Goal: Task Accomplishment & Management: Manage account settings

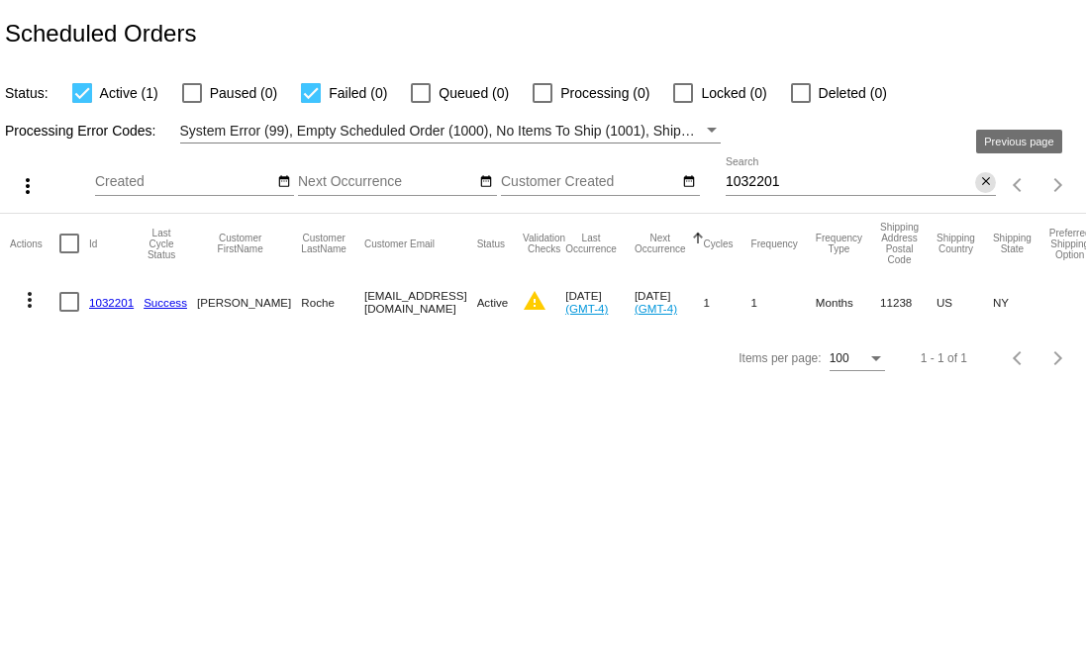
click at [995, 183] on button "close" at bounding box center [985, 182] width 21 height 21
click at [985, 184] on mat-icon "search" at bounding box center [984, 185] width 24 height 31
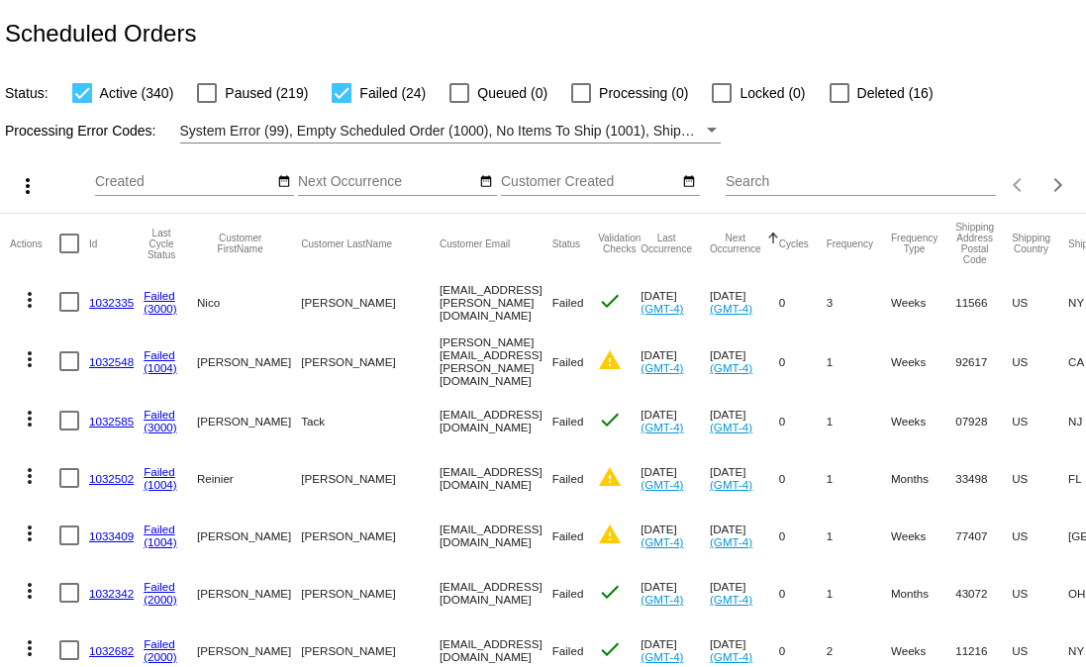
click at [75, 95] on div at bounding box center [82, 93] width 20 height 20
click at [81, 103] on input "Active (340)" at bounding box center [81, 103] width 1 height 1
checkbox input "false"
click at [442, 144] on mat-select "System Error (99), Empty Scheduled Order (1000), No Items To Ship (1001), Shipp…" at bounding box center [450, 131] width 540 height 25
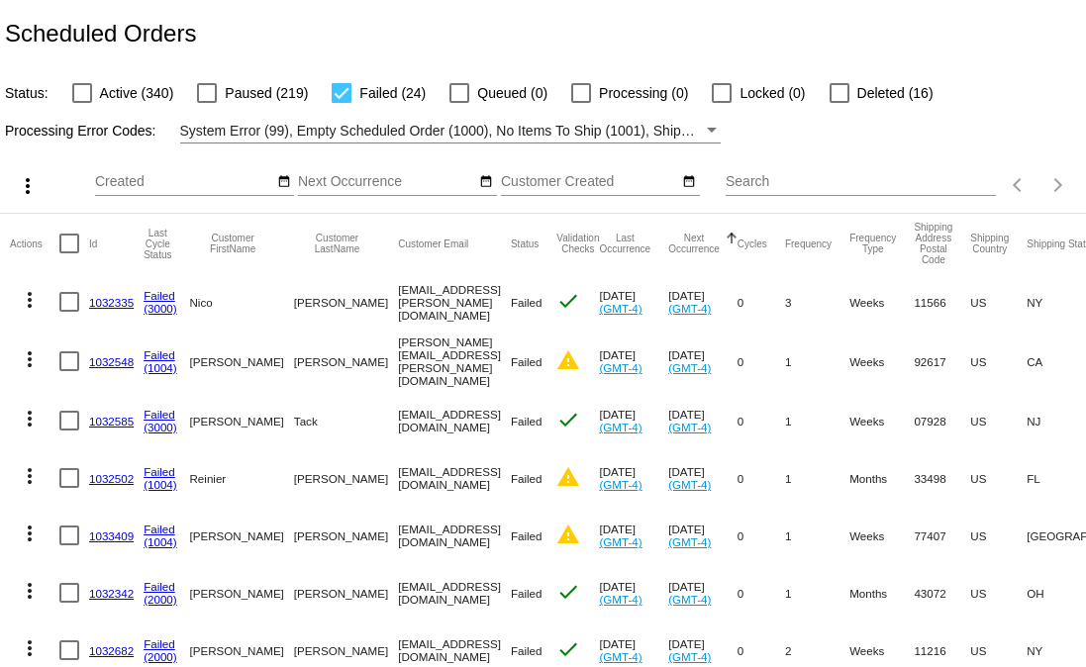
click at [122, 300] on link "1032335" at bounding box center [111, 302] width 45 height 13
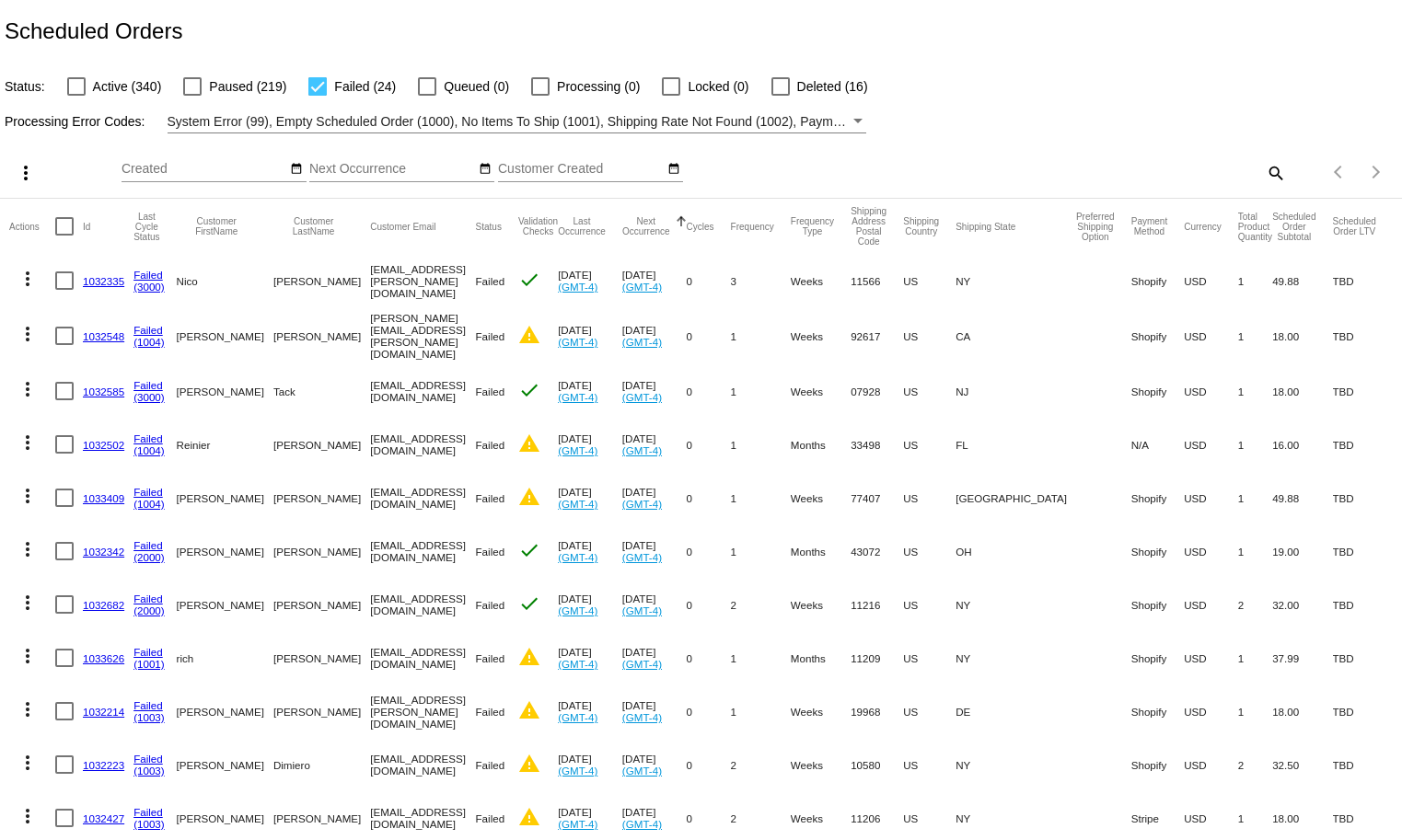
click at [104, 390] on link "1032585" at bounding box center [103, 391] width 42 height 12
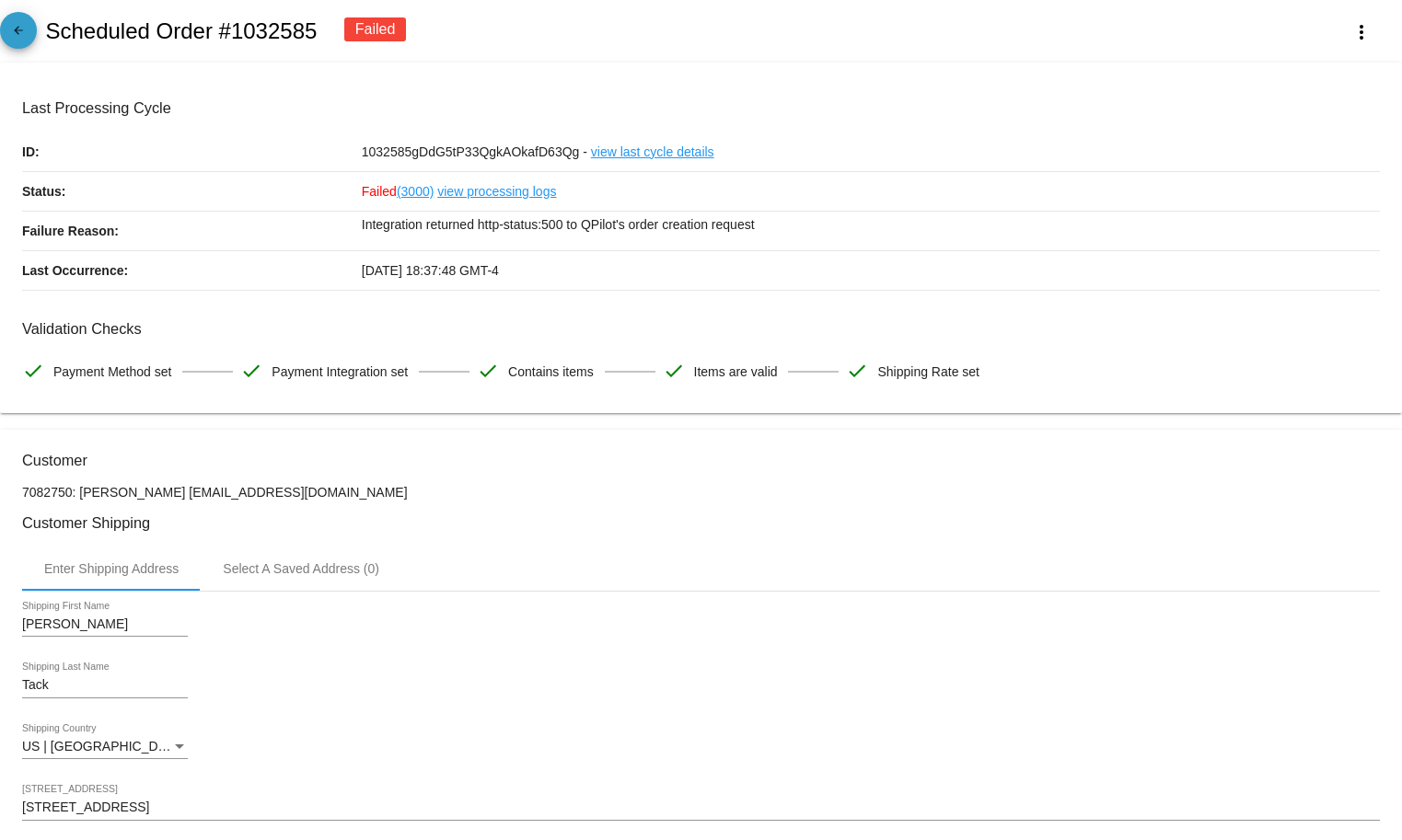
click at [19, 35] on mat-icon "arrow_back" at bounding box center [19, 35] width 22 height 22
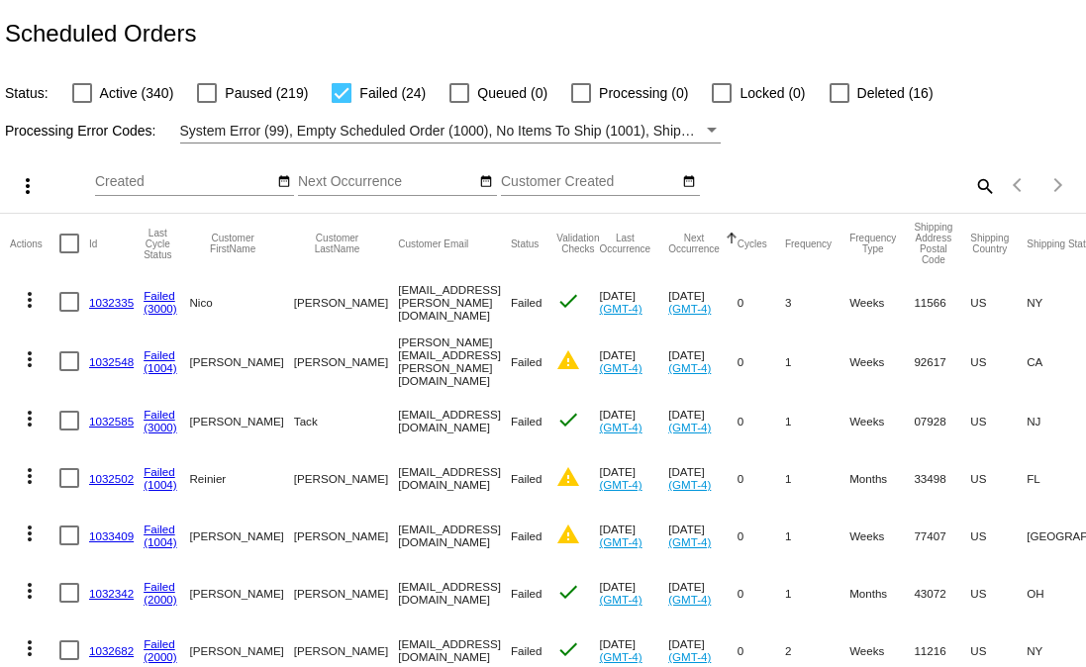
click at [116, 306] on link "1032335" at bounding box center [111, 302] width 45 height 13
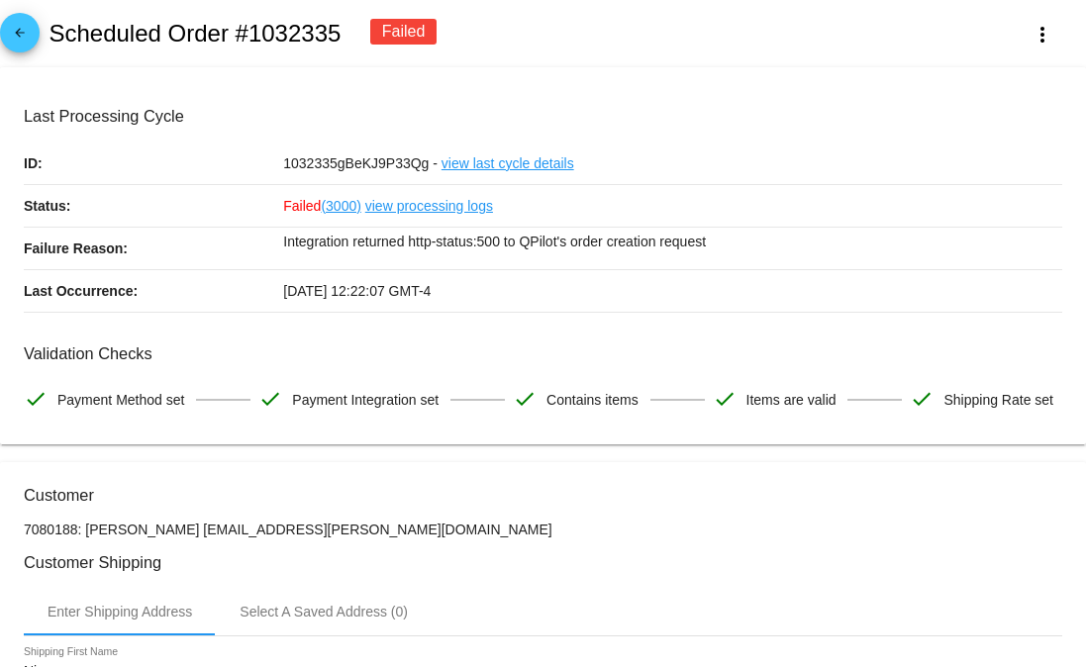
click at [292, 42] on h2 "Scheduled Order #1032335" at bounding box center [195, 34] width 292 height 28
copy h2 "1032335"
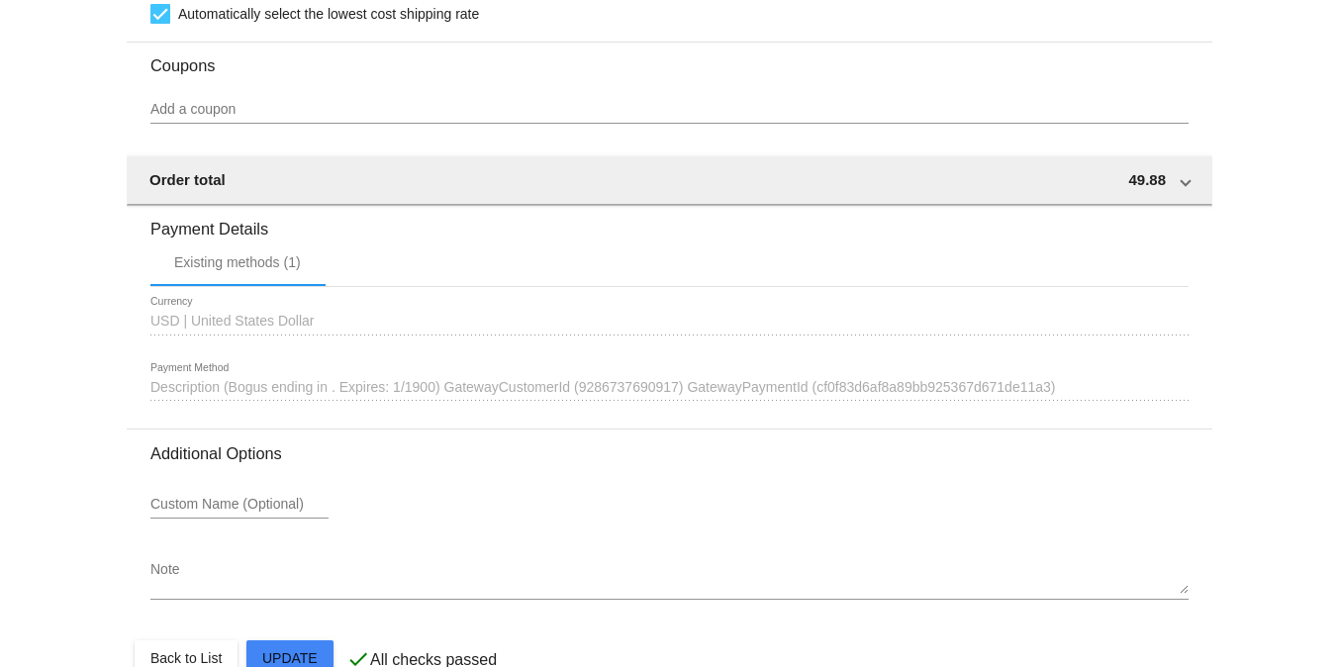
scroll to position [1895, 0]
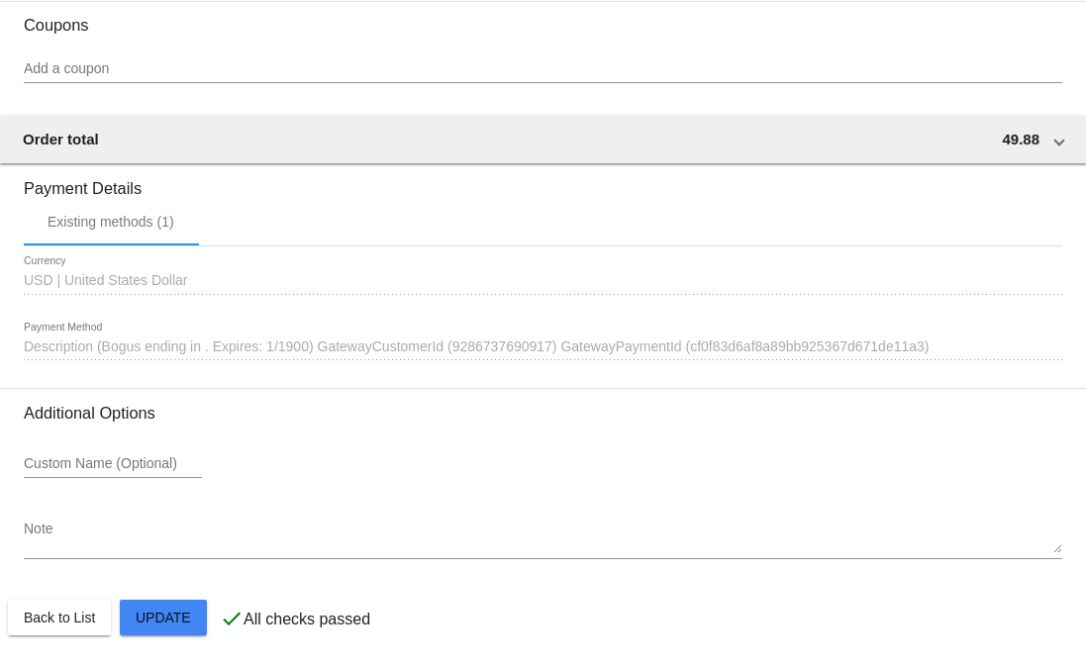
click at [146, 347] on span "Description (Bogus ending in . Expires: 1/1900) GatewayCustomerId (928673769091…" at bounding box center [477, 347] width 906 height 16
drag, startPoint x: 190, startPoint y: 28, endPoint x: 138, endPoint y: 24, distance: 52.6
click at [185, 27] on h3 "Coupons" at bounding box center [543, 18] width 1038 height 34
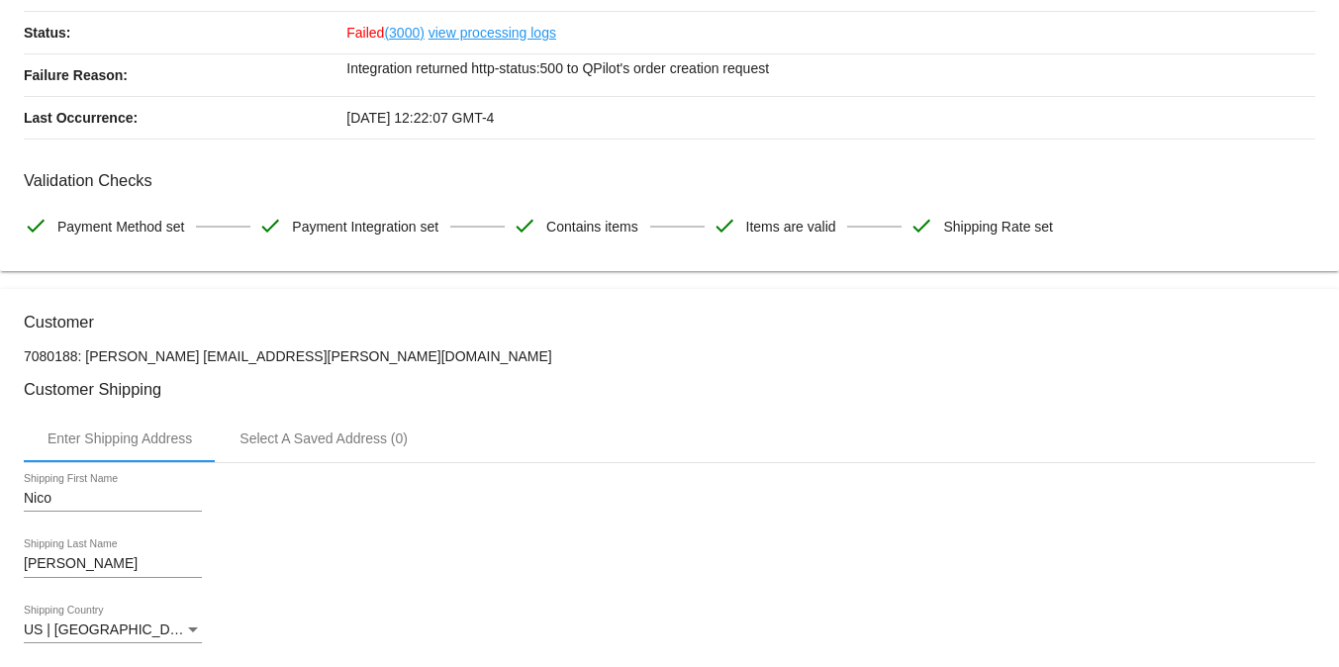
scroll to position [0, 0]
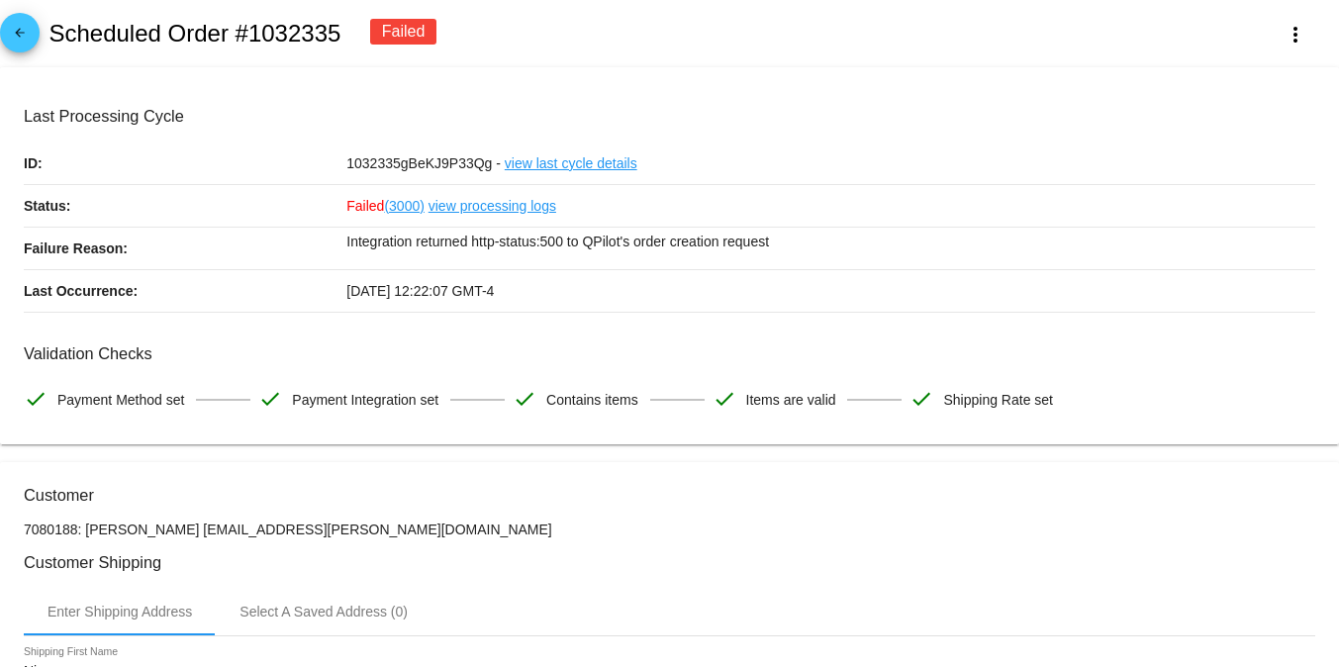
click at [21, 44] on mat-icon "arrow_back" at bounding box center [20, 38] width 24 height 24
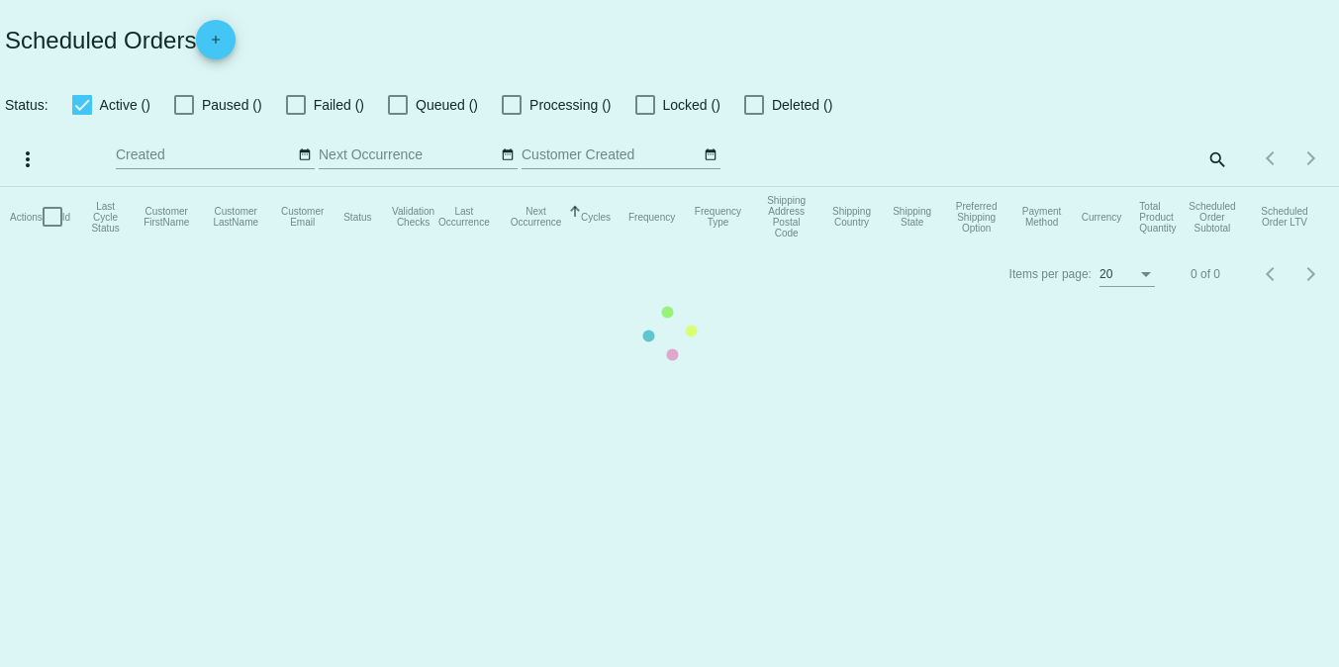
checkbox input "false"
checkbox input "true"
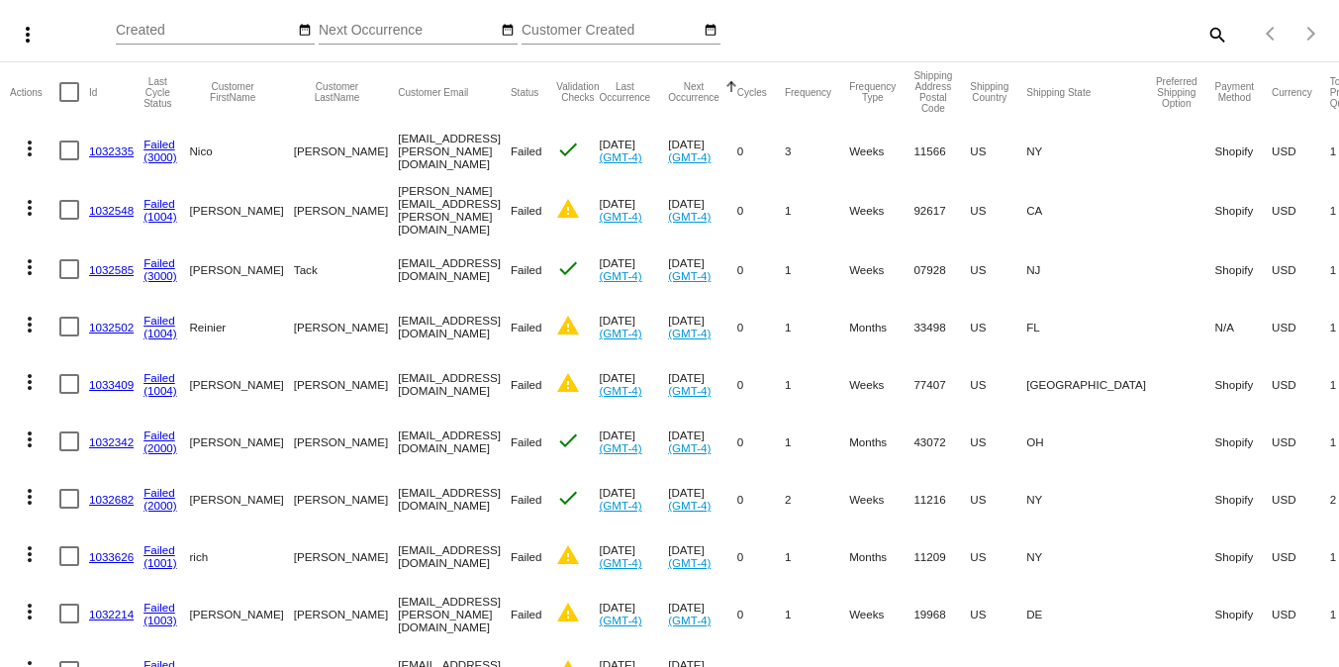
scroll to position [1058, 0]
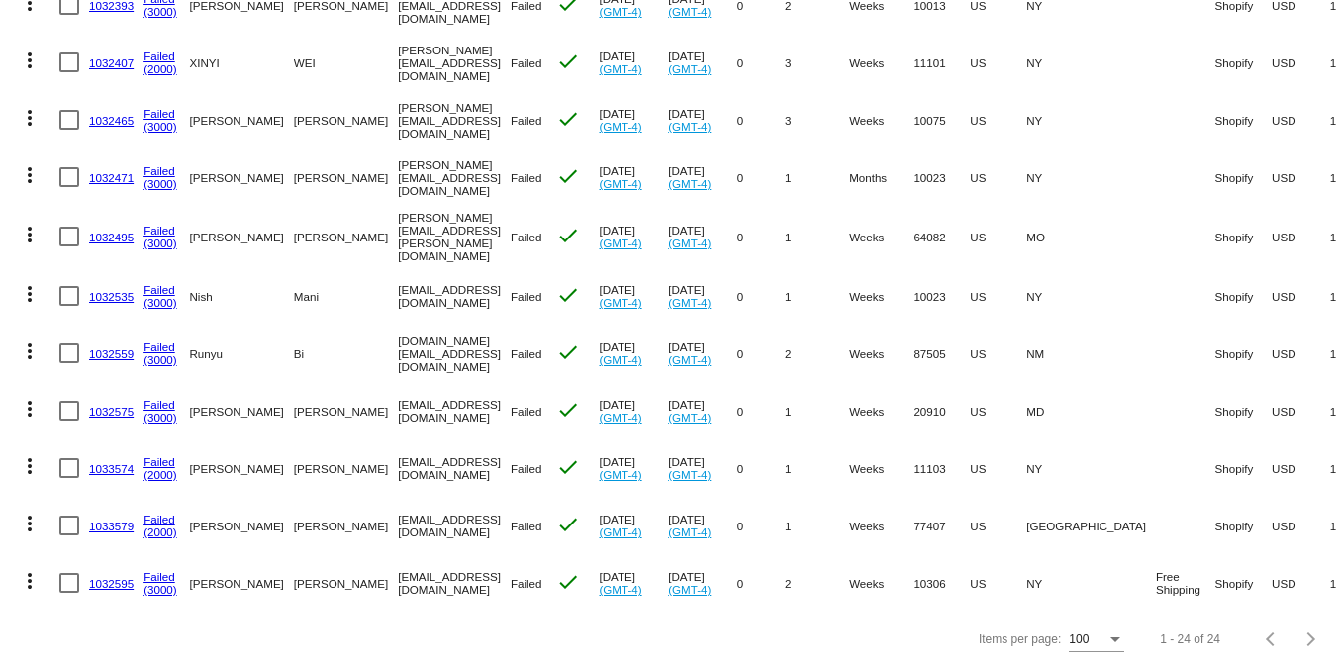
click at [115, 577] on link "1032595" at bounding box center [111, 583] width 45 height 13
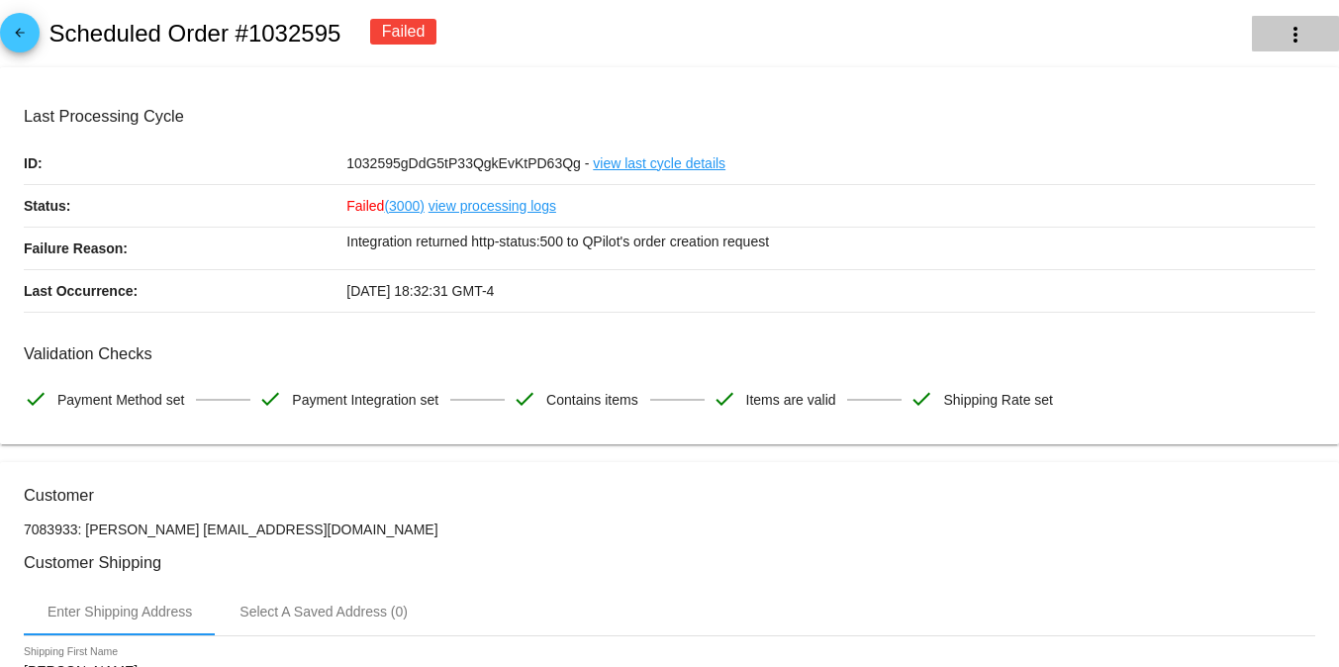
click at [1085, 20] on button "more_vert" at bounding box center [1295, 34] width 87 height 36
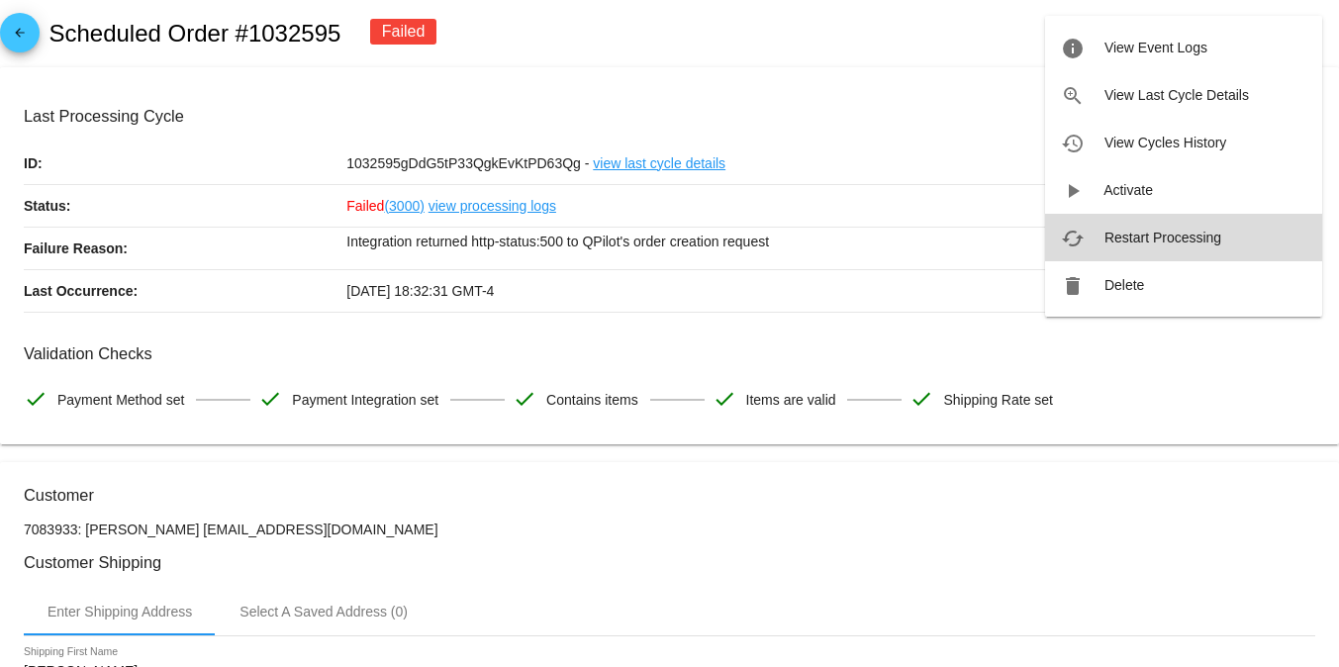
click at [1085, 238] on span "Restart Processing" at bounding box center [1163, 238] width 117 height 16
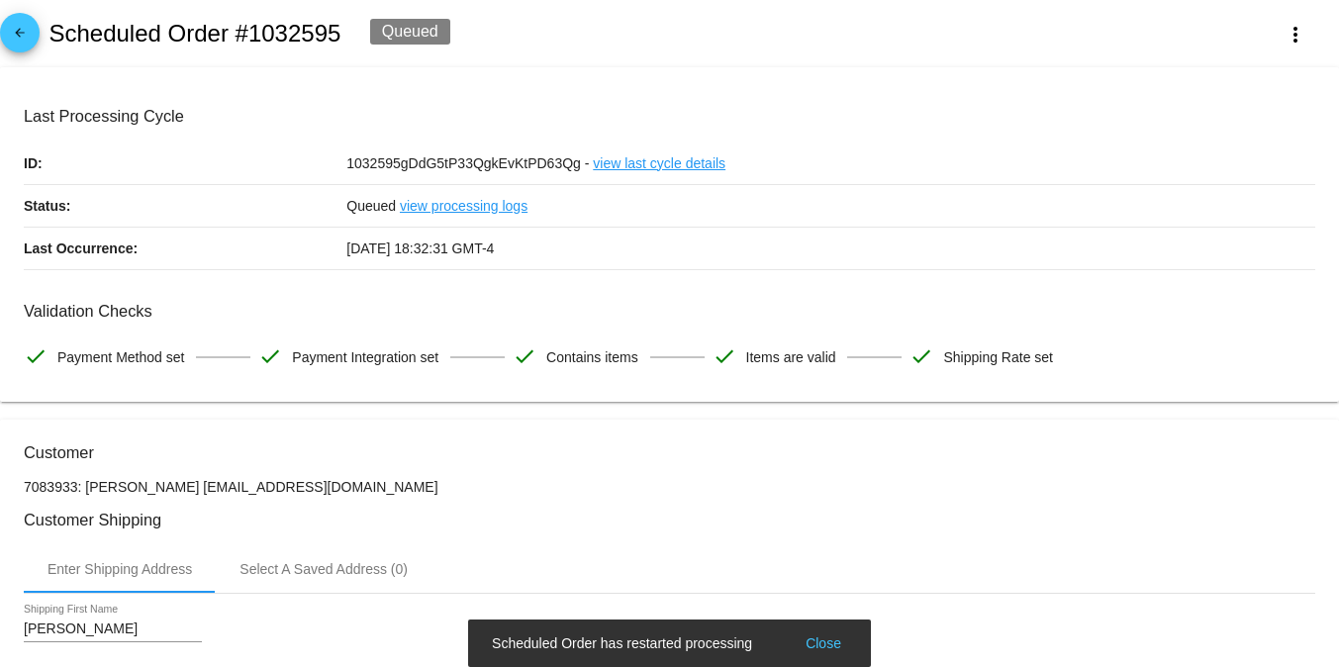
click at [276, 26] on h2 "Scheduled Order #1032595" at bounding box center [195, 34] width 292 height 28
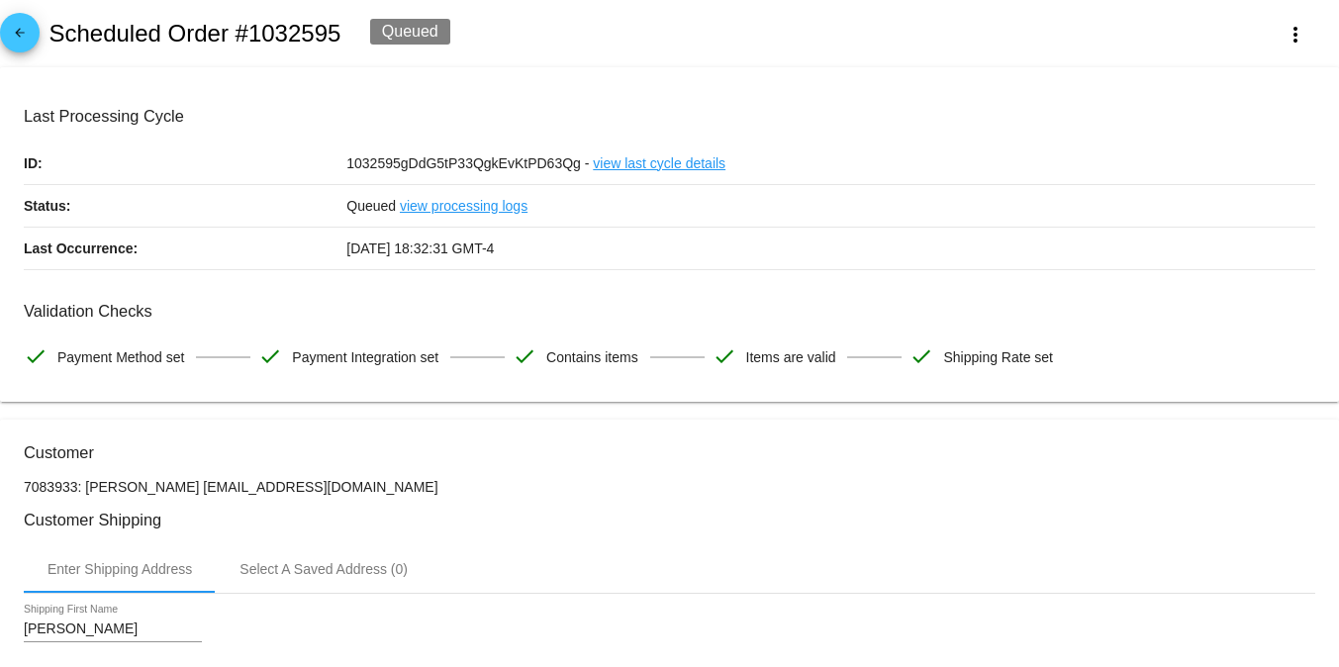
drag, startPoint x: 276, startPoint y: 26, endPoint x: 354, endPoint y: 110, distance: 114.9
click at [281, 29] on h2 "Scheduled Order #1032595" at bounding box center [195, 34] width 292 height 28
copy h2 "1032595"
click at [10, 21] on span "arrow_back" at bounding box center [20, 37] width 24 height 49
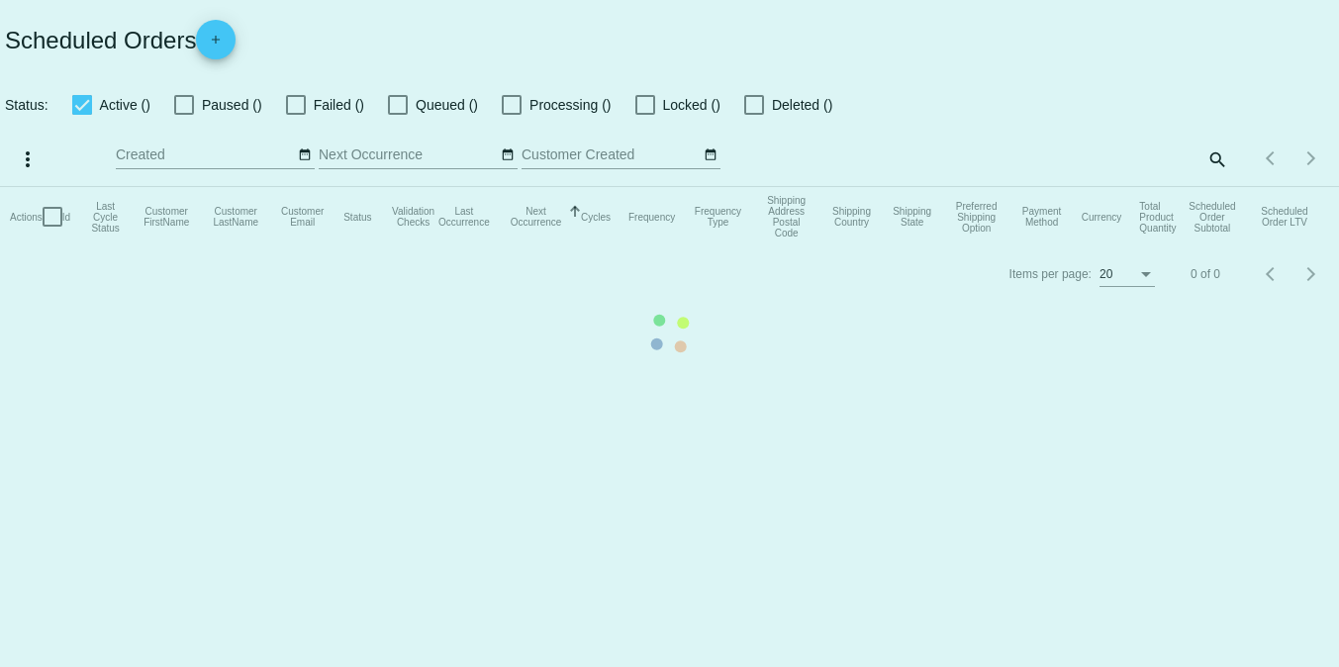
checkbox input "false"
checkbox input "true"
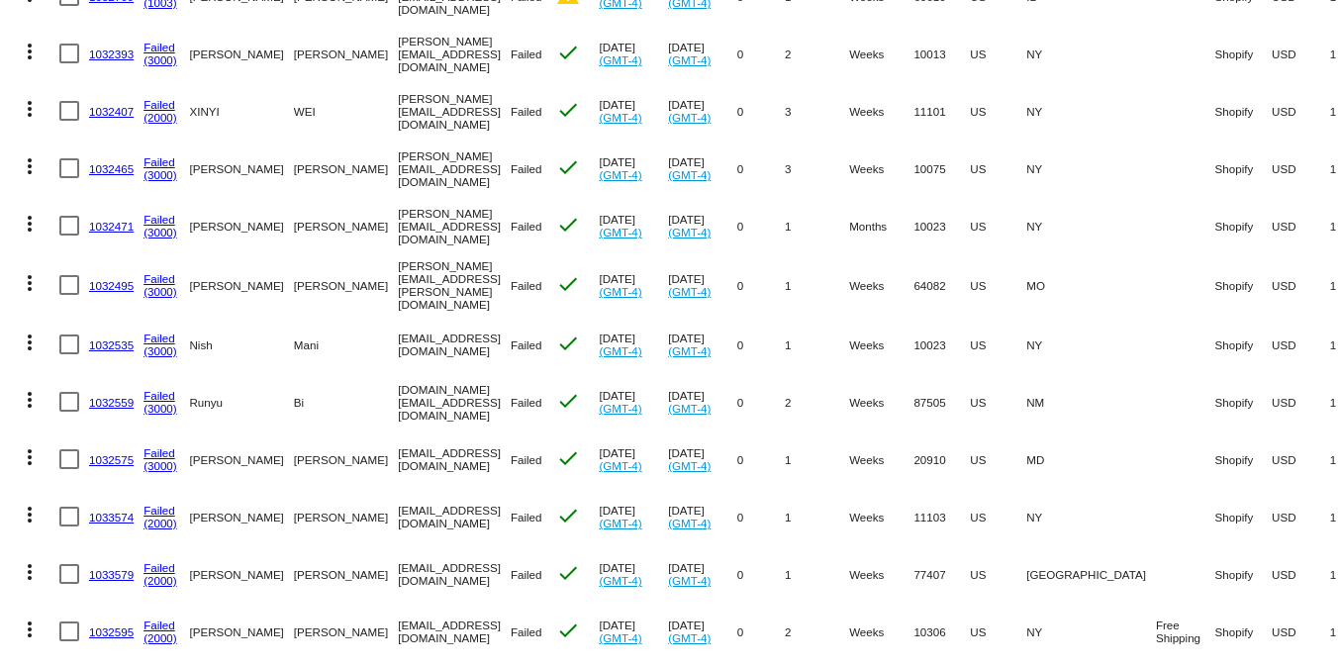
scroll to position [1058, 0]
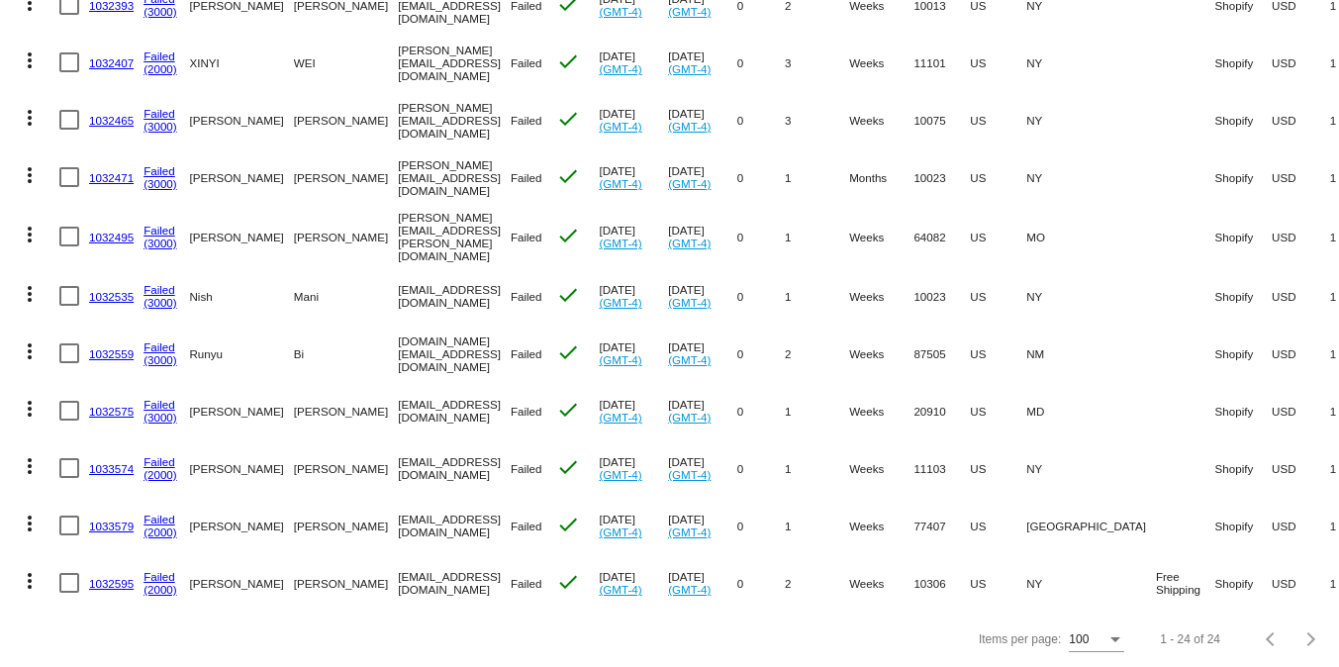
click at [109, 520] on link "1033579" at bounding box center [111, 526] width 45 height 13
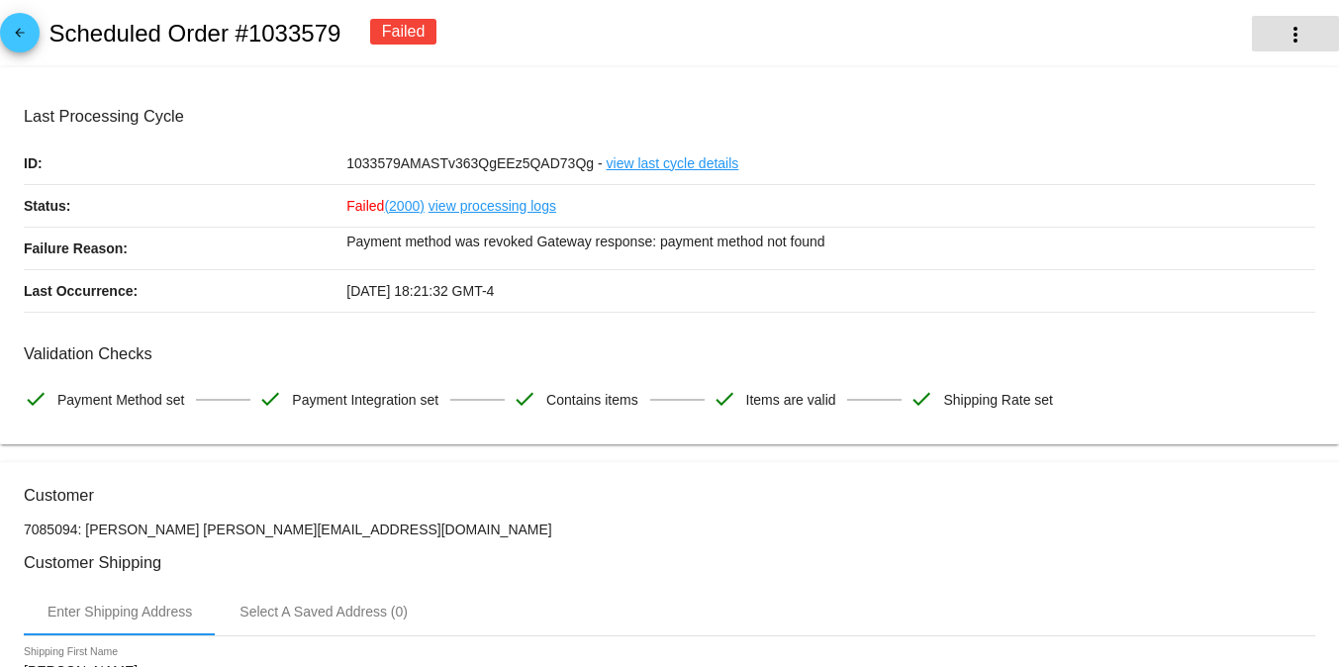
click at [1085, 33] on mat-icon "more_vert" at bounding box center [1296, 35] width 24 height 24
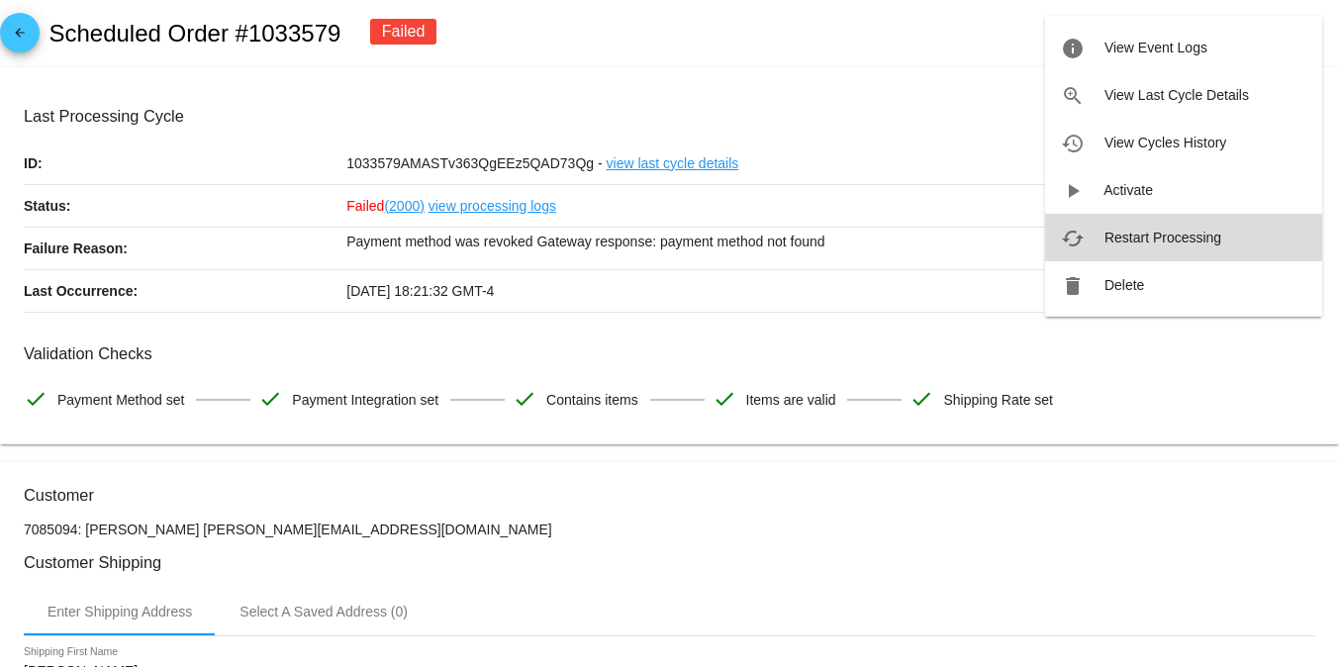
click at [1085, 237] on span "Restart Processing" at bounding box center [1163, 238] width 117 height 16
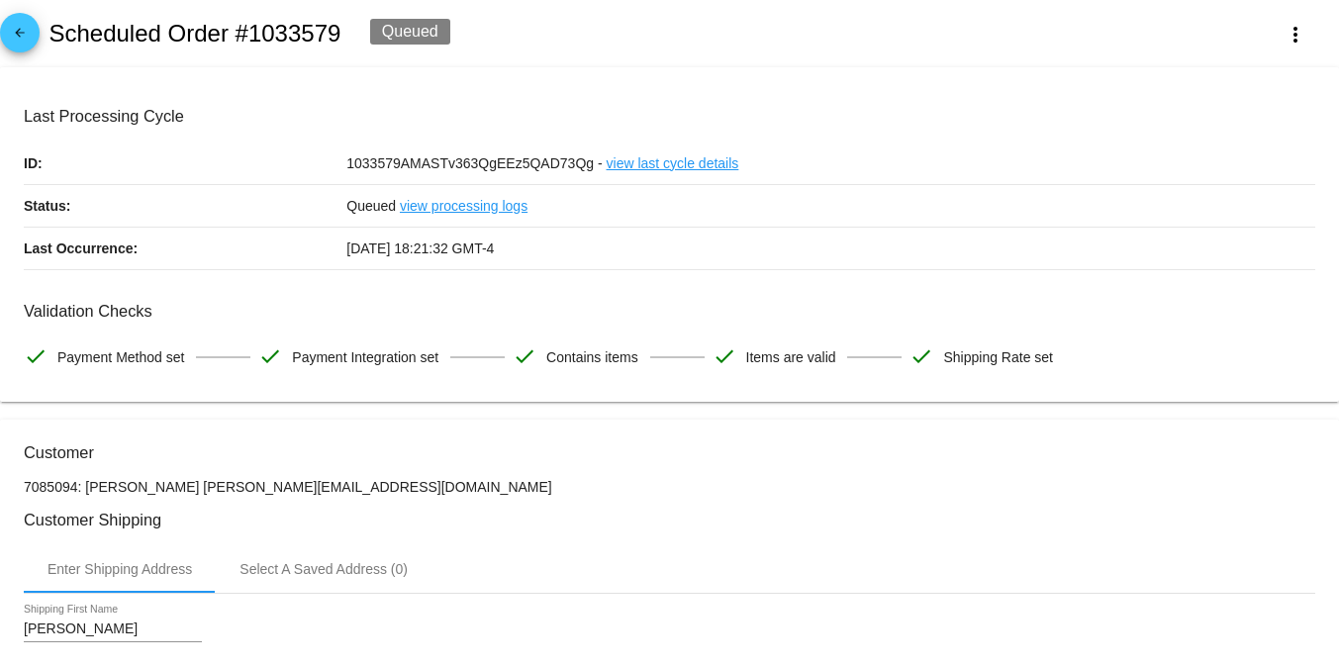
click at [302, 41] on h2 "Scheduled Order #1033579" at bounding box center [195, 34] width 292 height 28
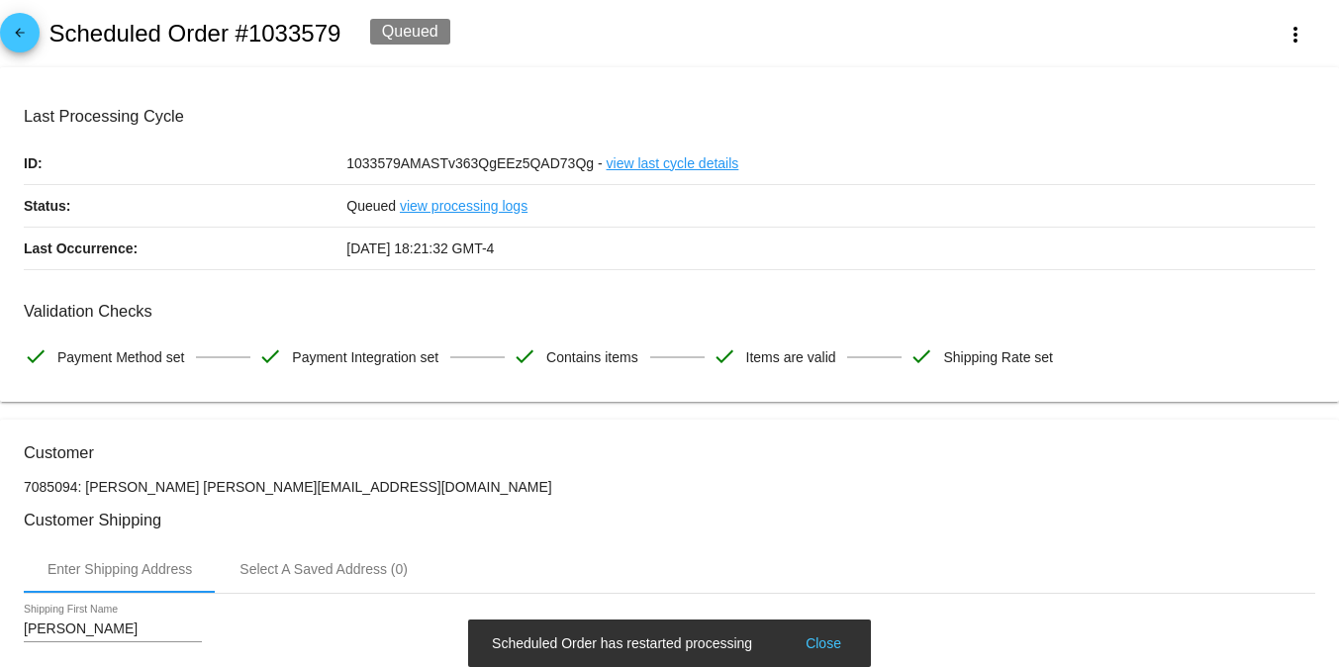
click at [302, 41] on h2 "Scheduled Order #1033579" at bounding box center [195, 34] width 292 height 28
copy h2 "1033579"
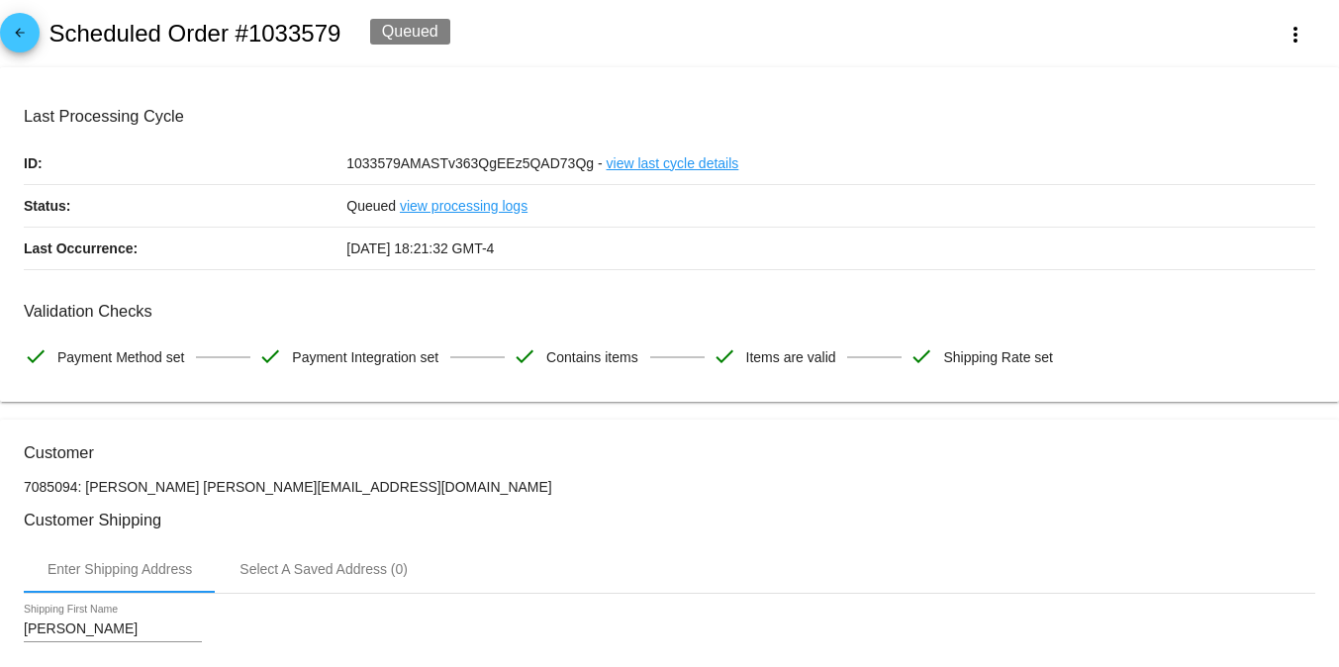
click at [19, 36] on mat-icon "arrow_back" at bounding box center [20, 38] width 24 height 24
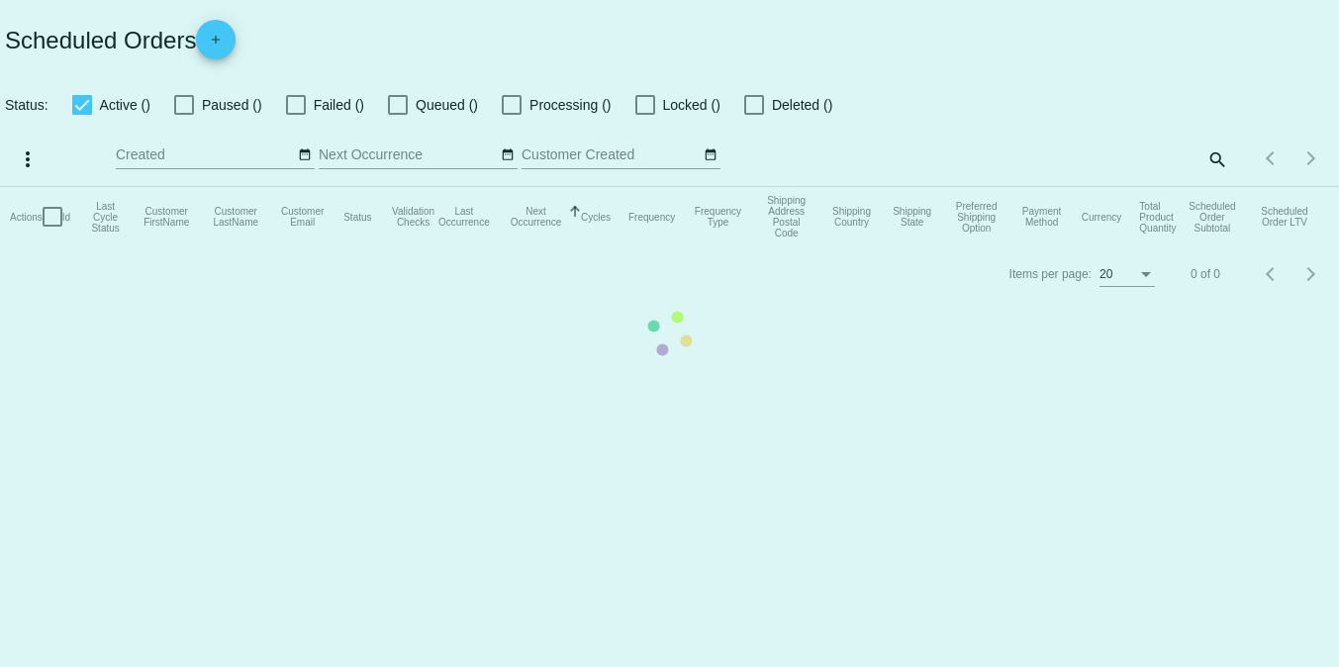
checkbox input "false"
checkbox input "true"
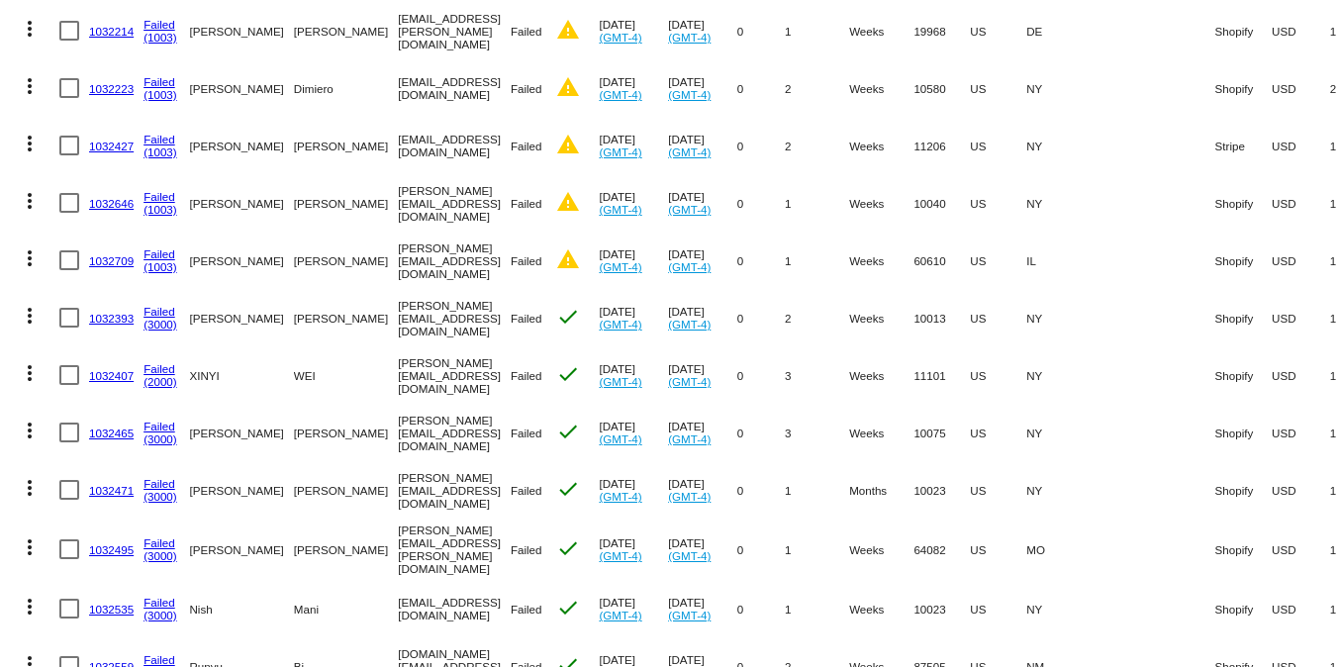
scroll to position [1001, 0]
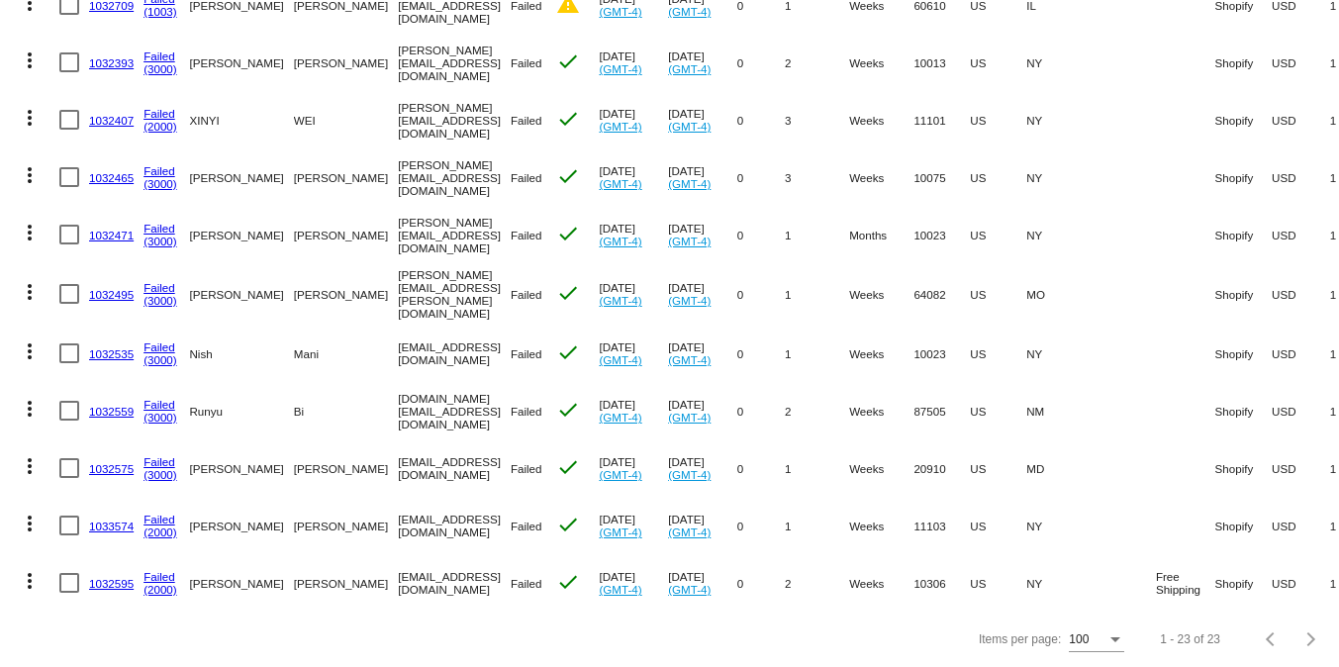
click at [109, 405] on link "1032559" at bounding box center [111, 411] width 45 height 13
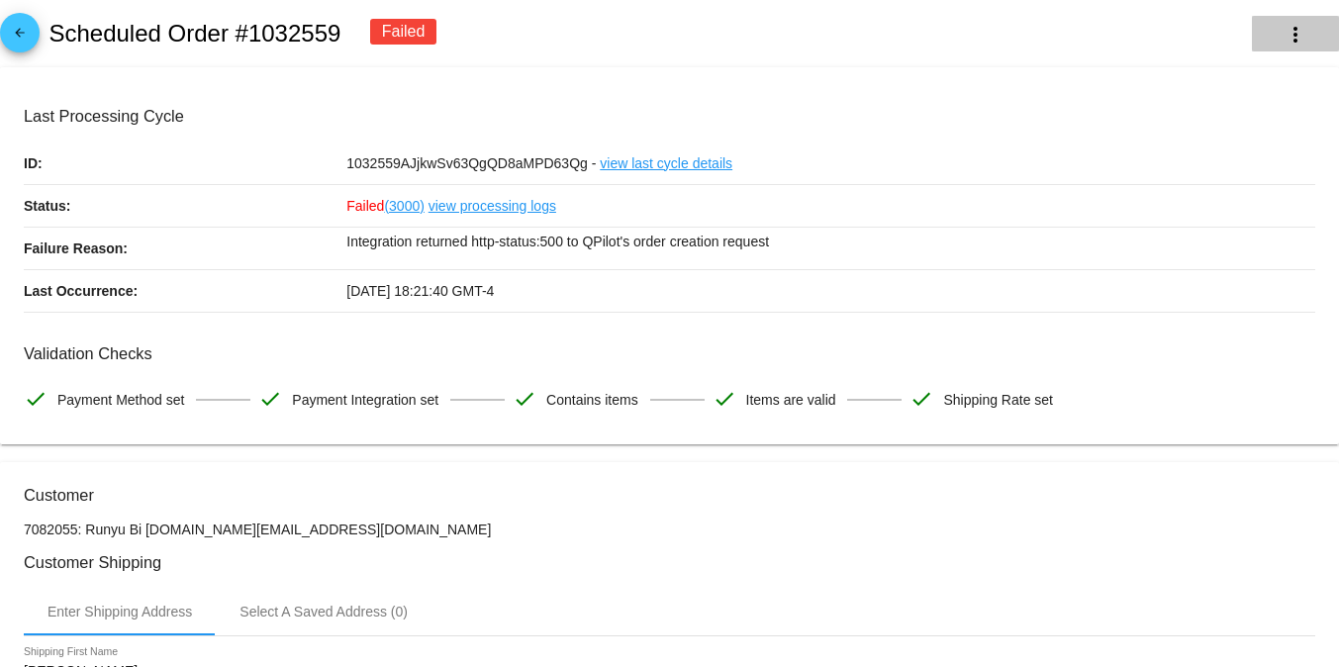
click at [1085, 39] on mat-icon "more_vert" at bounding box center [1296, 35] width 24 height 24
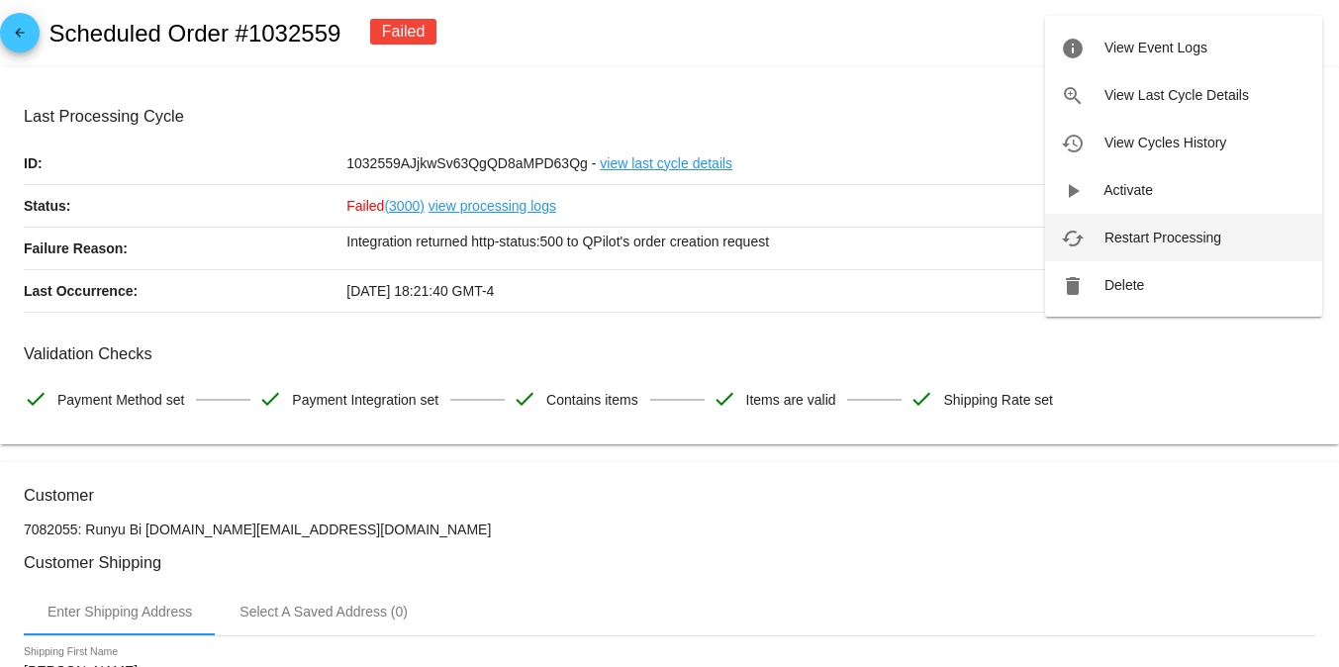
click at [1085, 251] on button "cached Restart Processing" at bounding box center [1183, 238] width 277 height 48
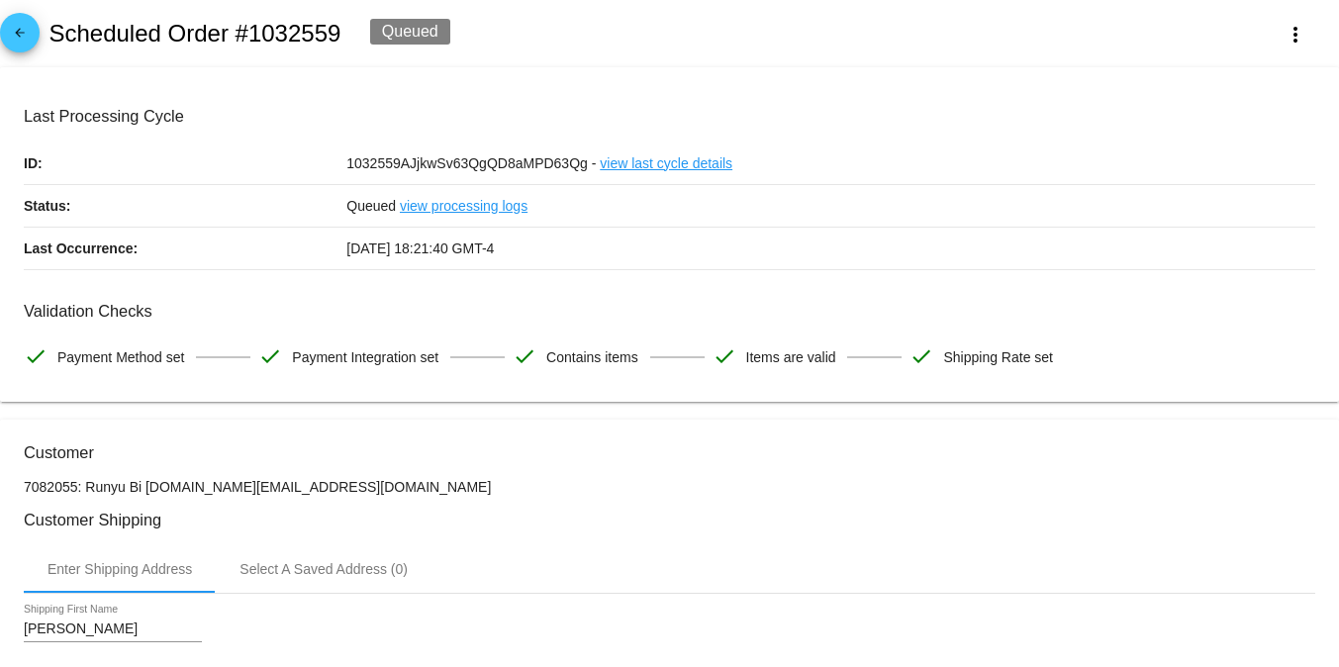
click at [284, 41] on h2 "Scheduled Order #1032559" at bounding box center [195, 34] width 292 height 28
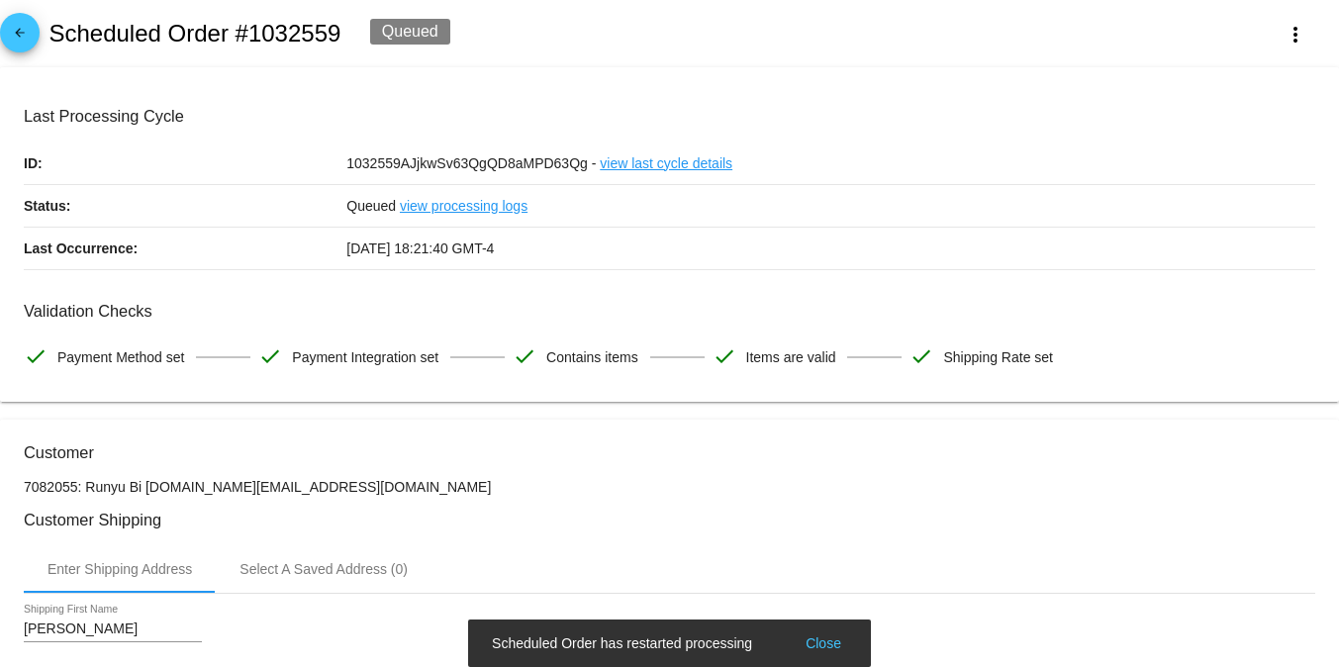
copy h2 "1032559"
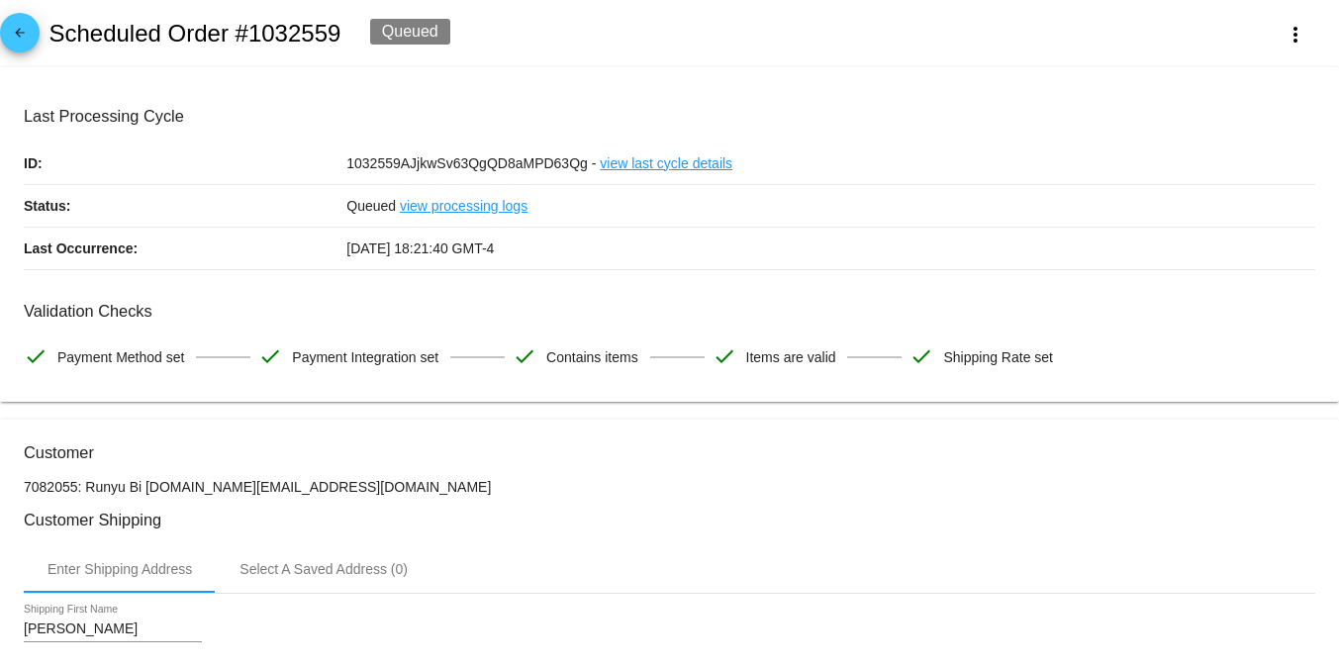
click at [663, 167] on link "view last cycle details" at bounding box center [666, 164] width 133 height 42
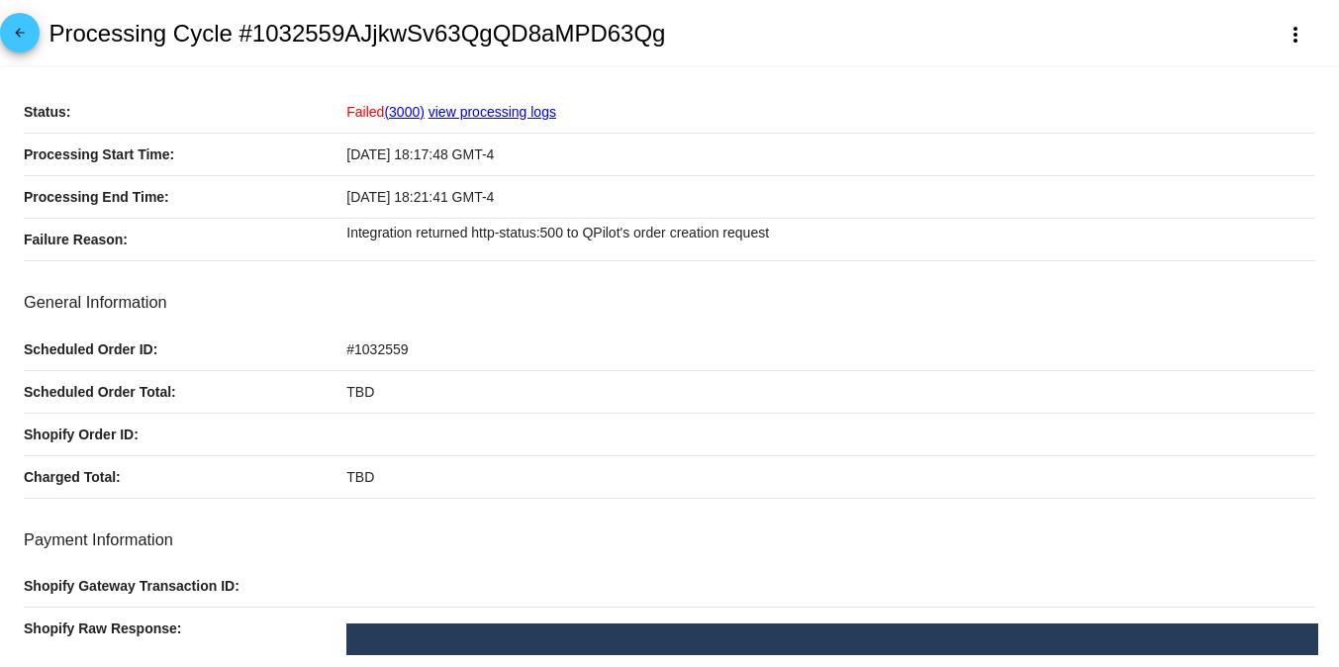
click at [20, 38] on mat-icon "arrow_back" at bounding box center [20, 38] width 24 height 24
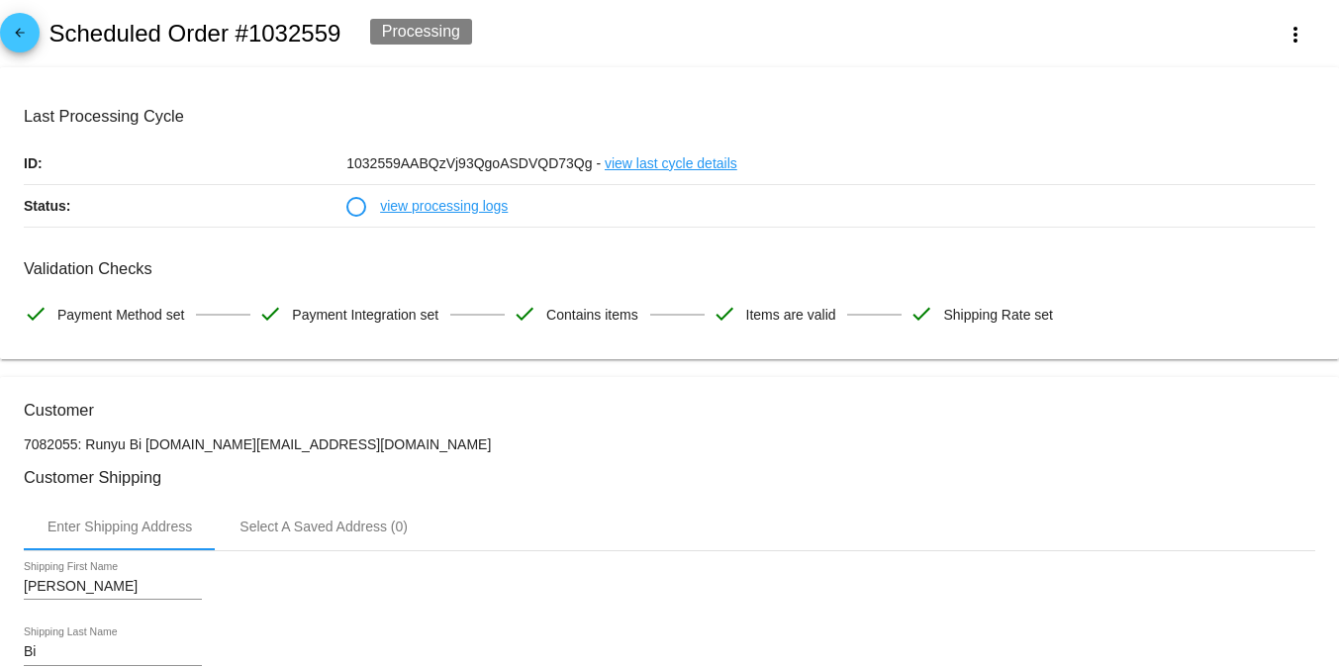
click at [468, 211] on link "view processing logs" at bounding box center [444, 206] width 128 height 42
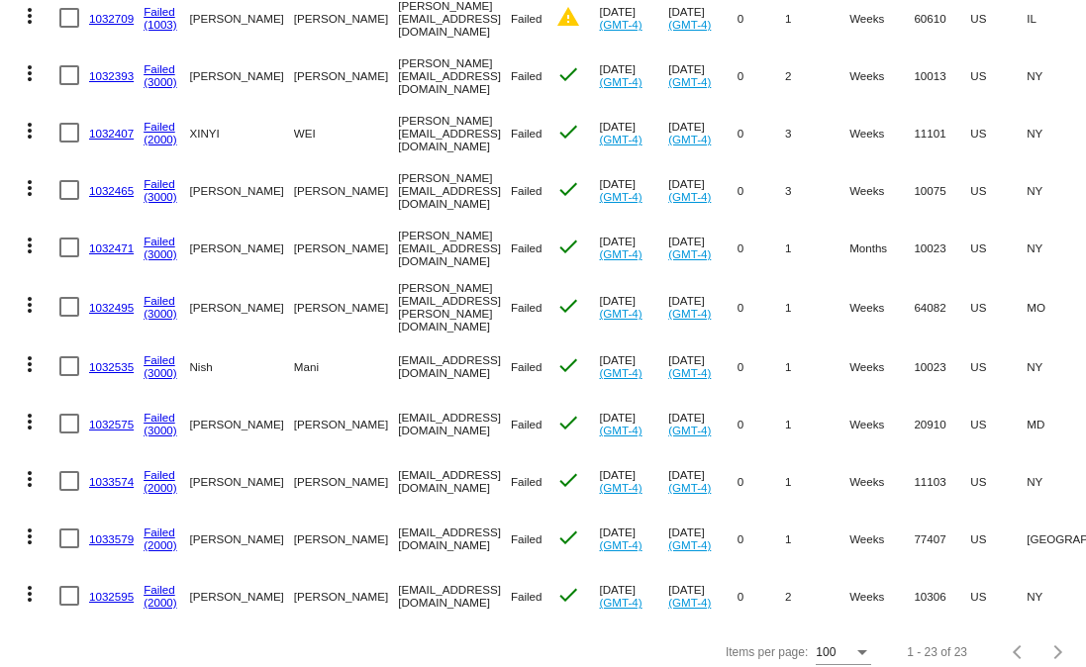
scroll to position [980, 0]
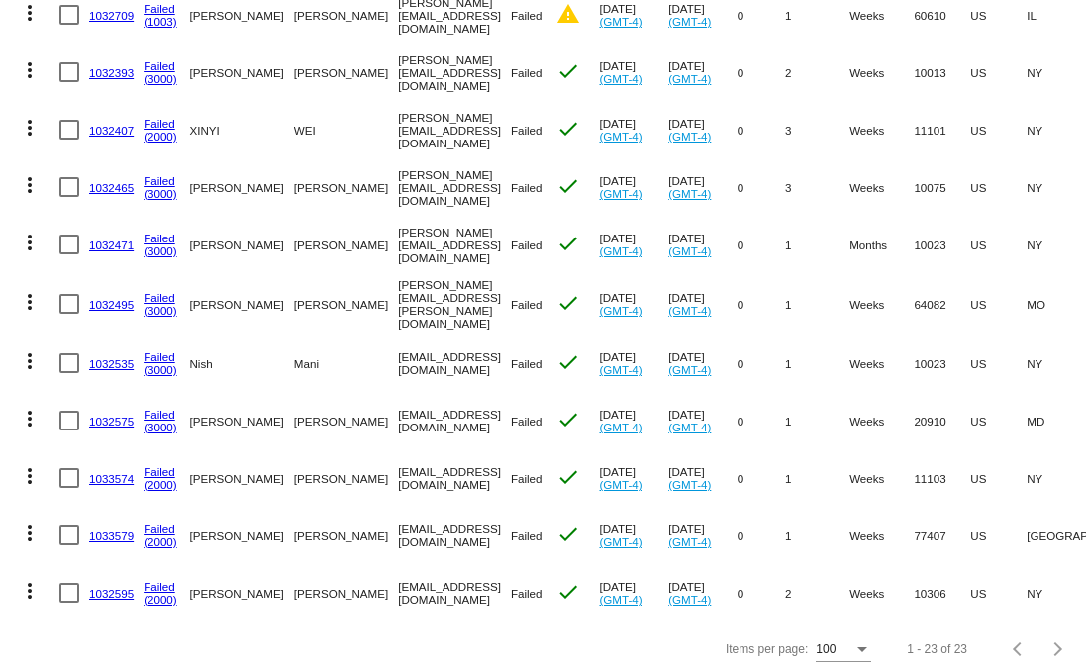
click at [102, 252] on mat-cell "1032471" at bounding box center [116, 244] width 54 height 57
click at [157, 523] on link "Failed" at bounding box center [160, 529] width 32 height 13
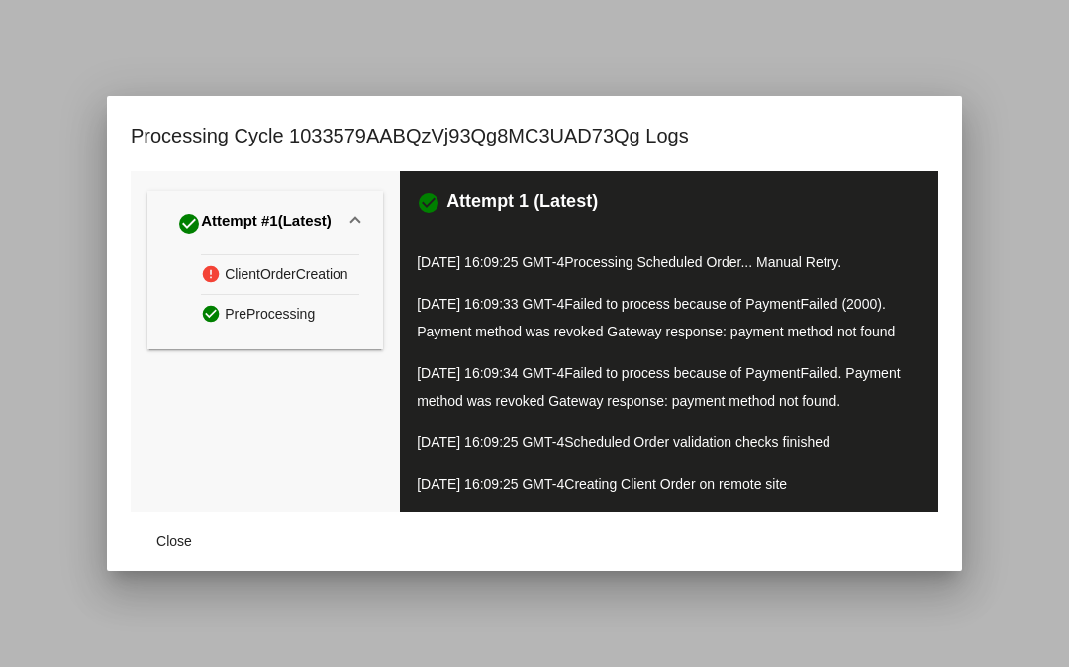
click at [90, 49] on div at bounding box center [534, 333] width 1069 height 667
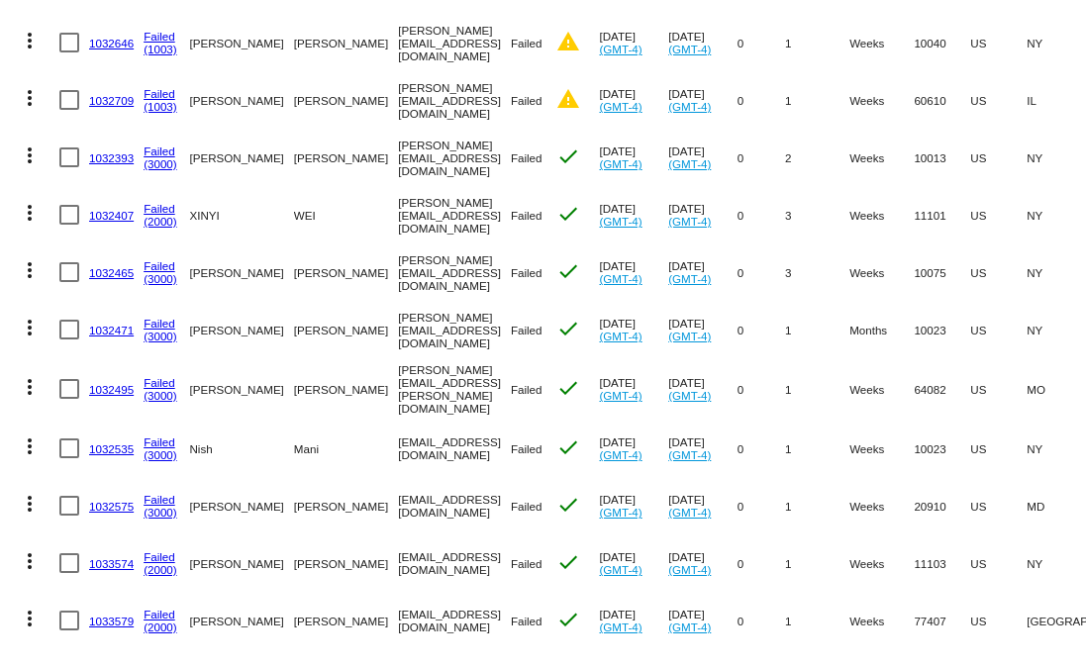
scroll to position [893, 0]
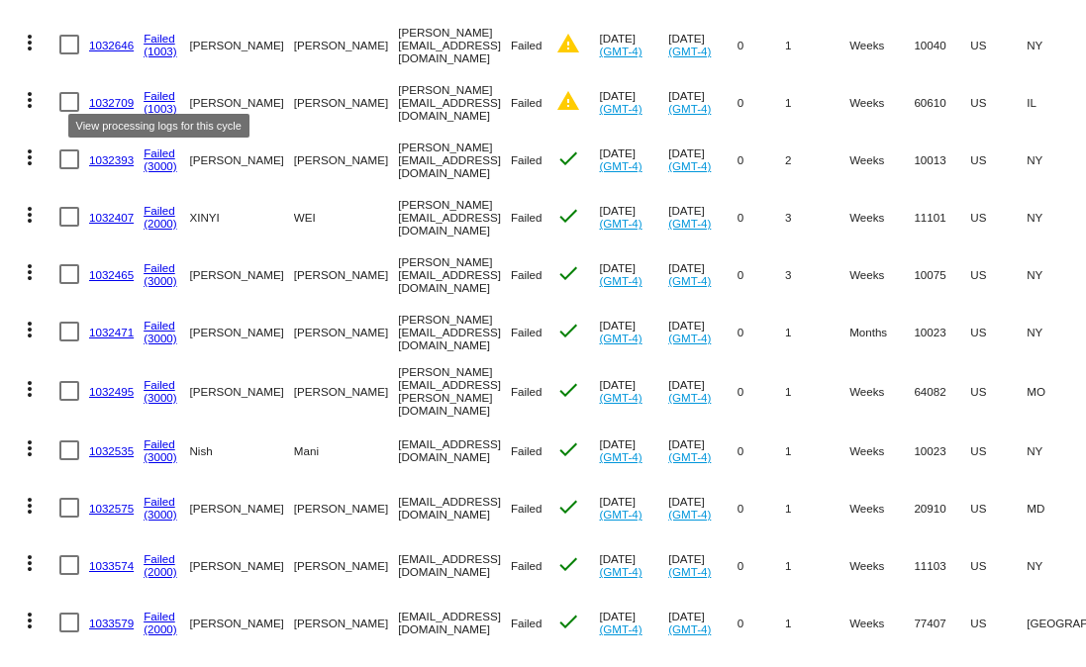
click at [147, 89] on link "Failed" at bounding box center [160, 95] width 32 height 13
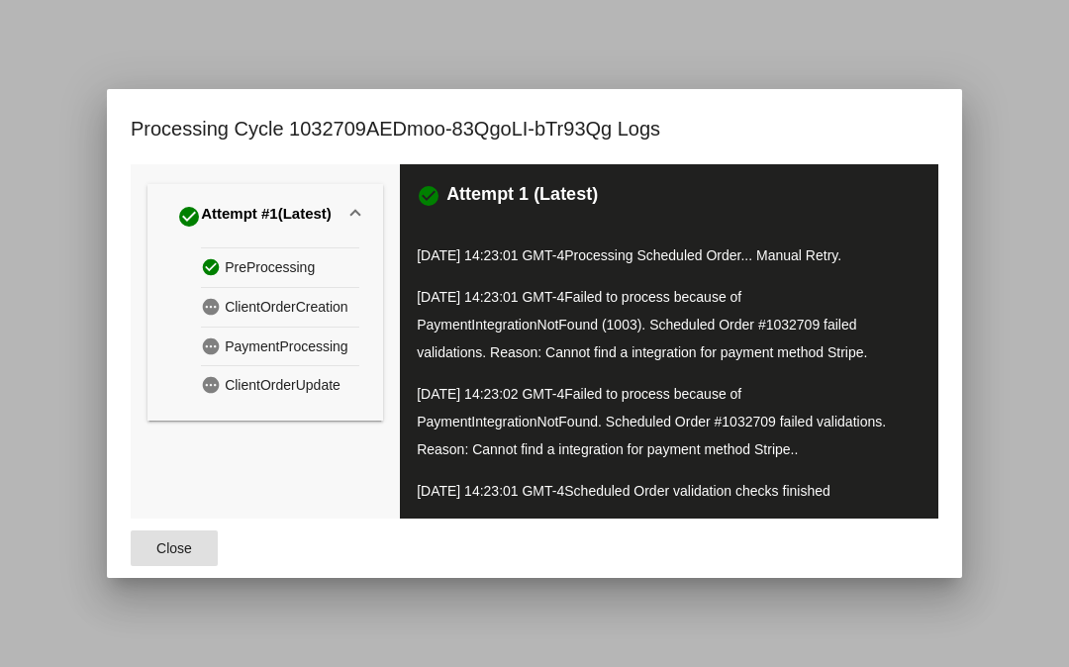
click at [195, 540] on button "Close" at bounding box center [174, 549] width 87 height 36
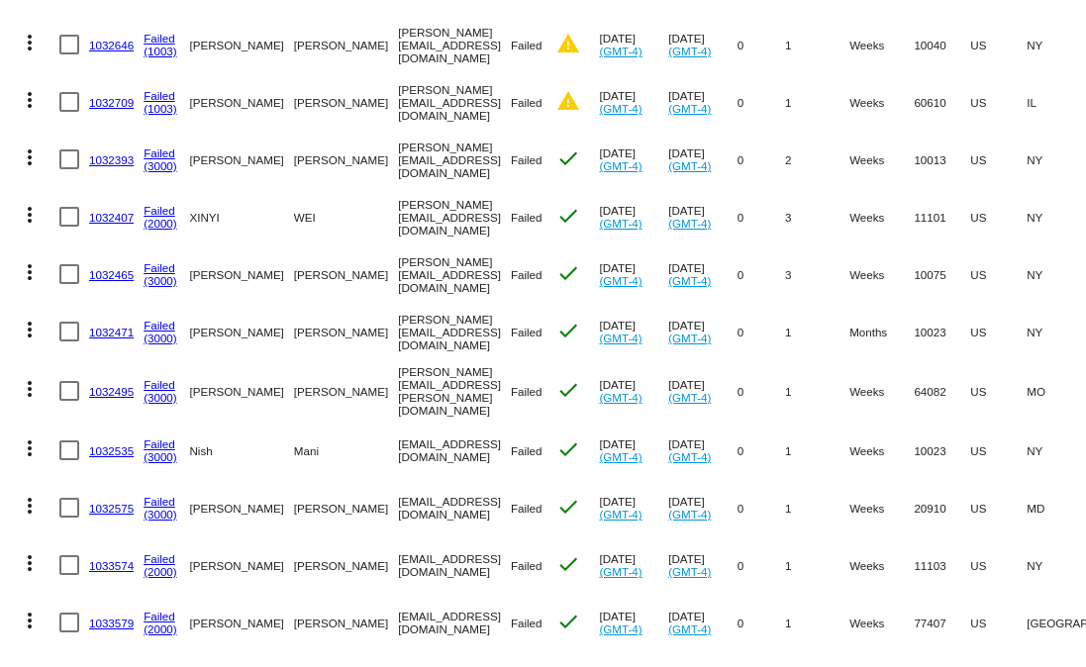
click at [98, 97] on link "1032709" at bounding box center [111, 102] width 45 height 13
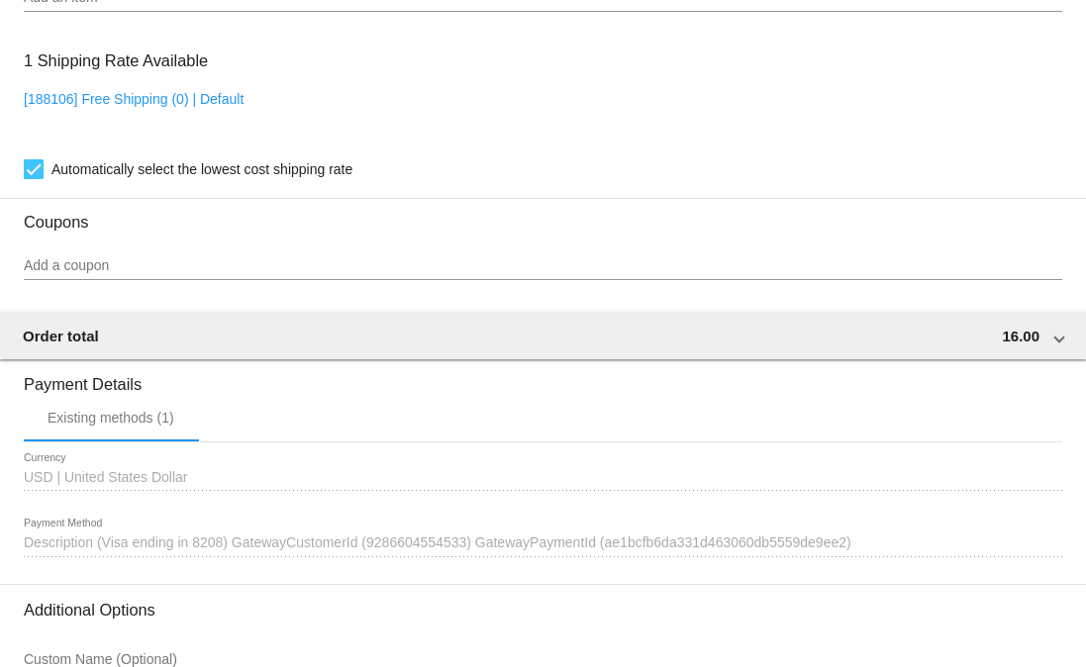
scroll to position [1696, 0]
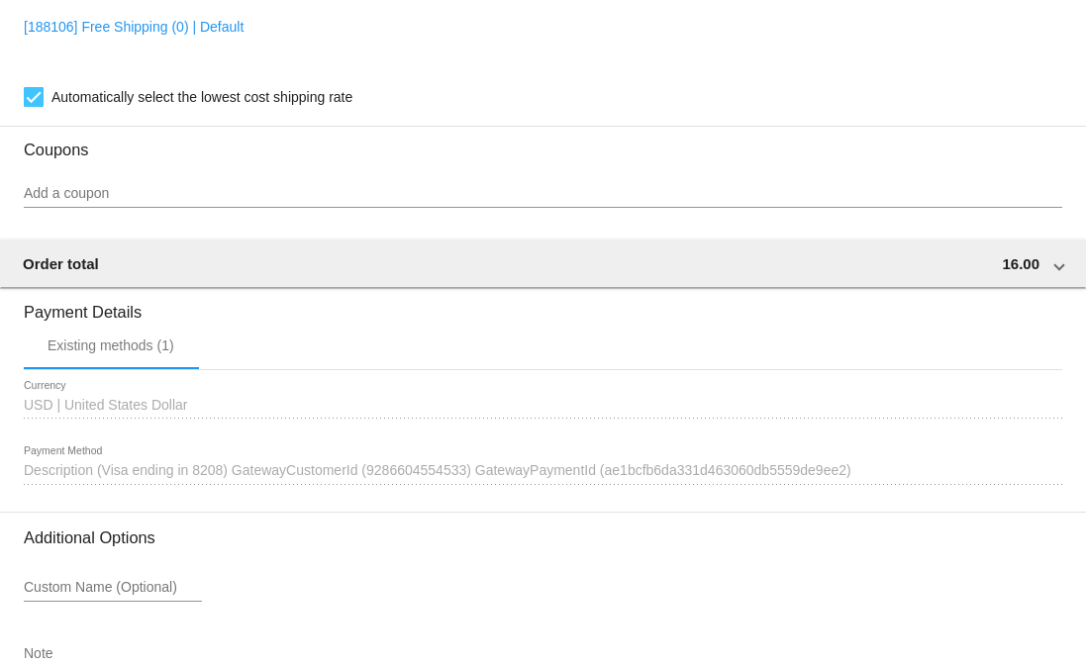
click at [160, 478] on span "Description (Visa ending in 8208) GatewayCustomerId (9286604554533) GatewayPaym…" at bounding box center [438, 470] width 828 height 16
click at [57, 413] on span "USD | United States Dollar" at bounding box center [105, 405] width 163 height 16
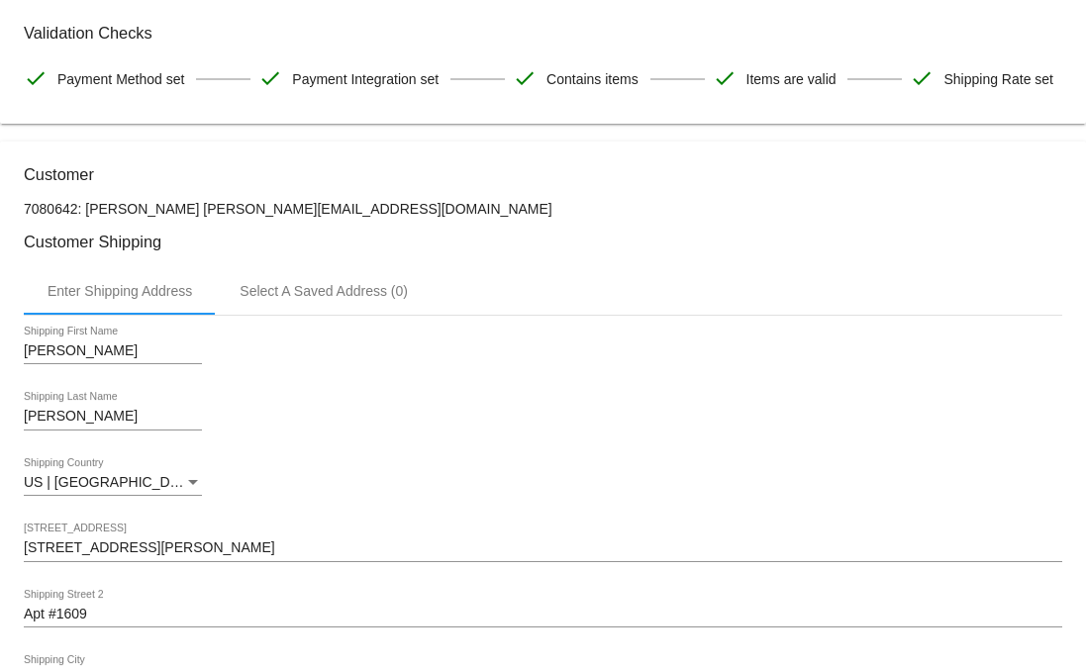
scroll to position [0, 0]
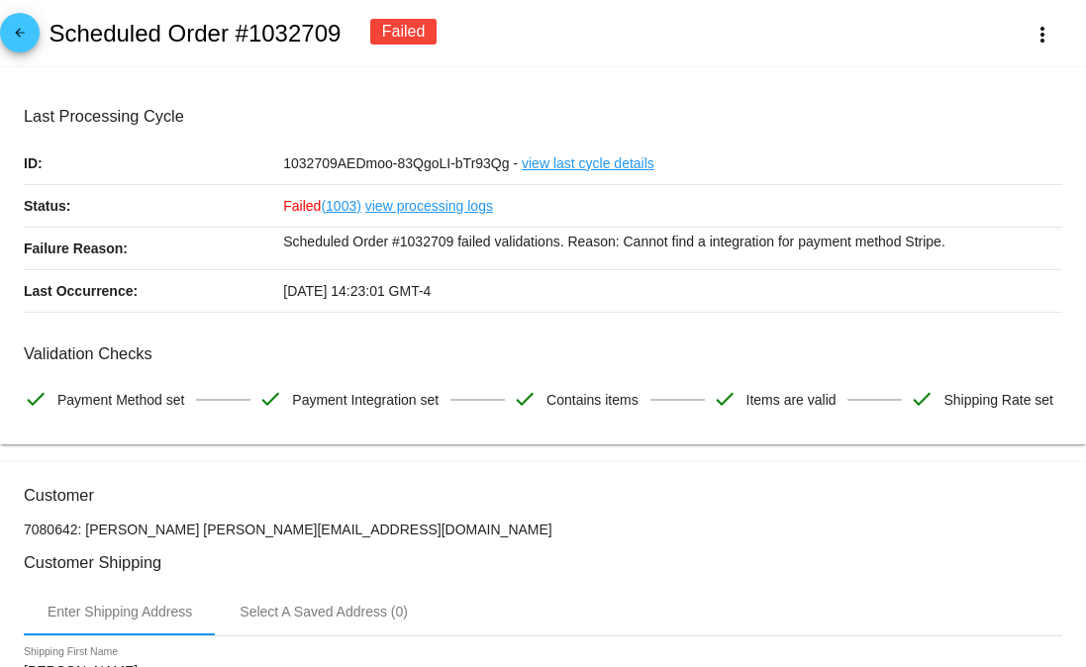
click at [3, 38] on link "arrow_back" at bounding box center [20, 33] width 40 height 40
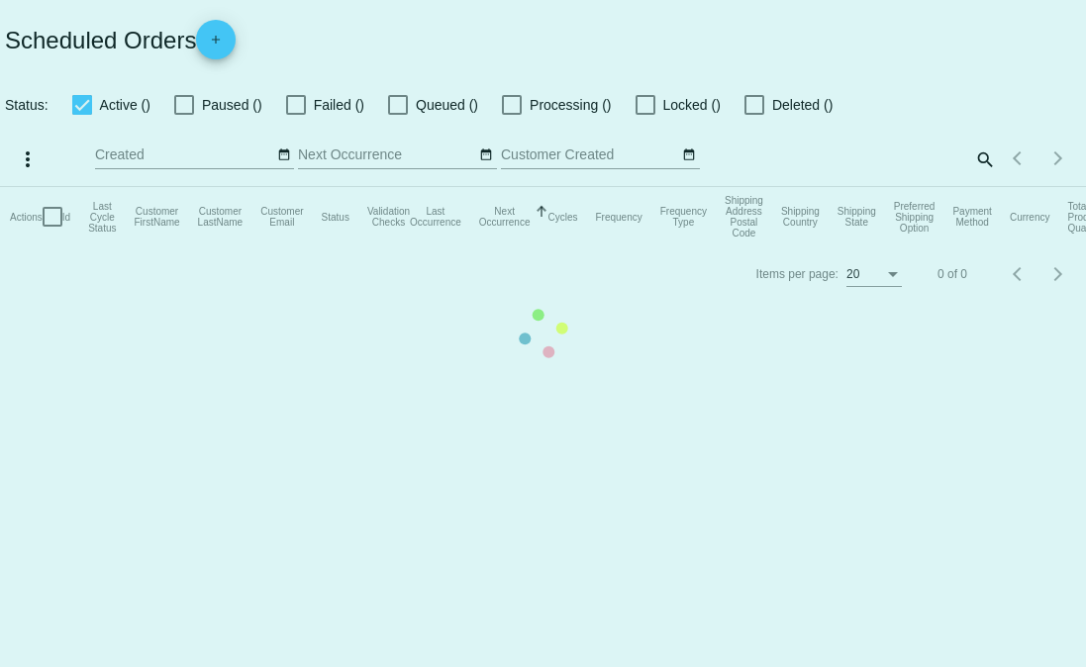
checkbox input "false"
checkbox input "true"
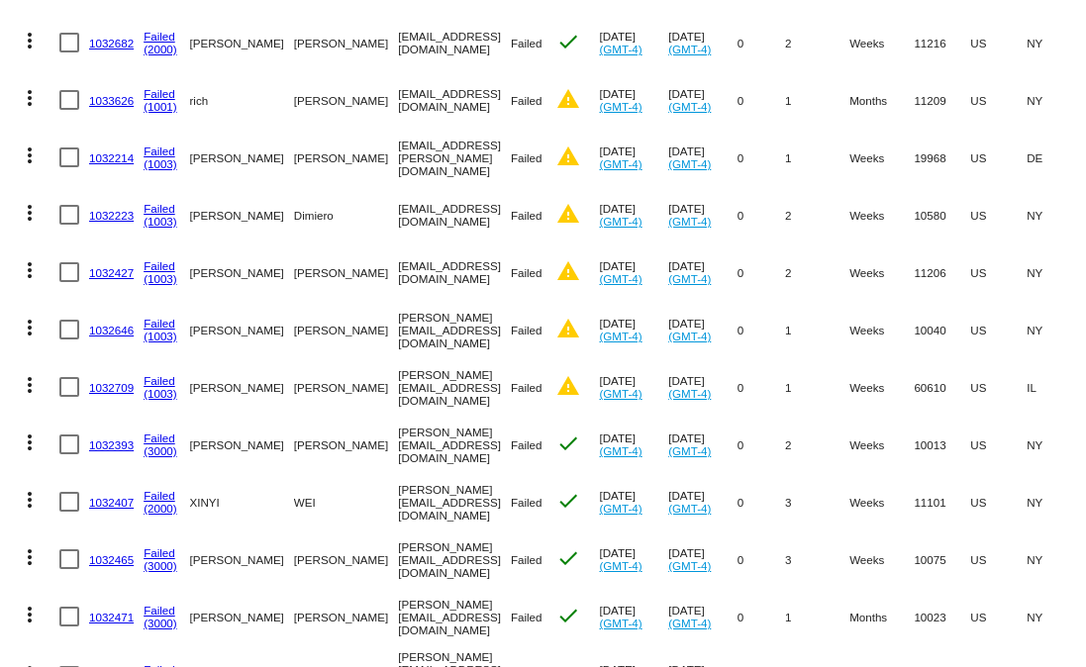
scroll to position [606, 0]
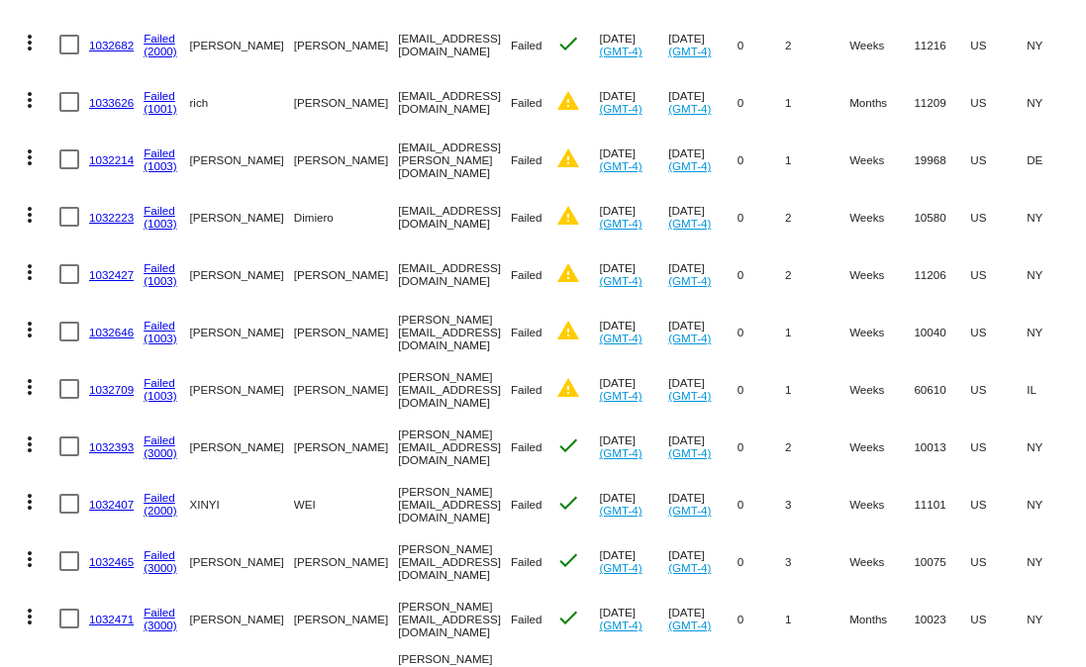
click at [126, 386] on link "1032709" at bounding box center [111, 389] width 45 height 13
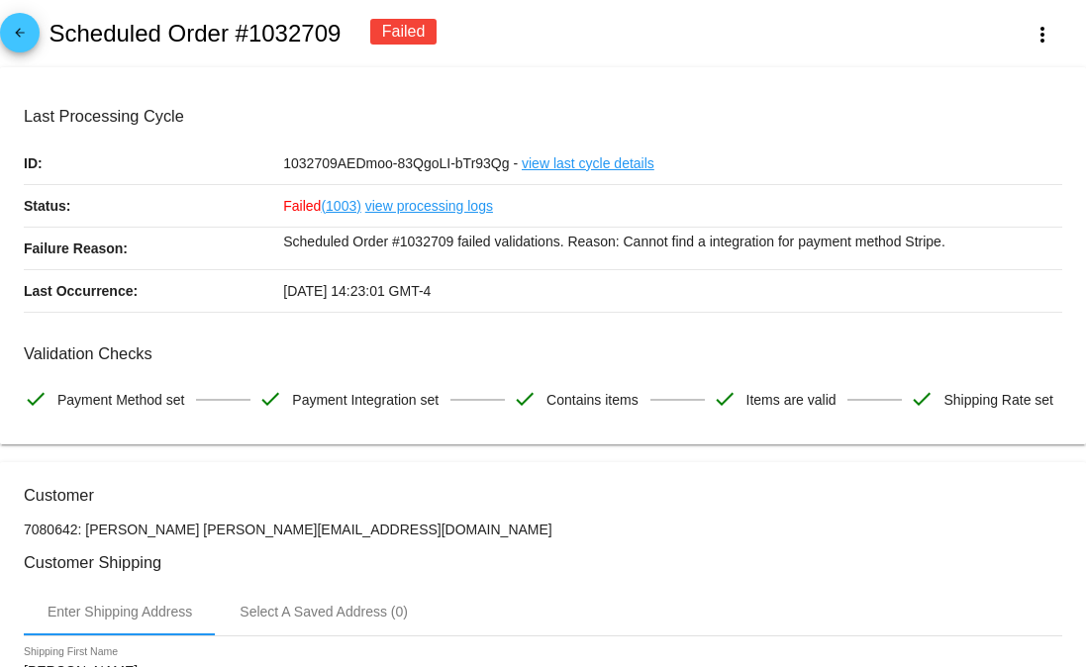
click at [289, 24] on h2 "Scheduled Order #1032709" at bounding box center [195, 34] width 292 height 28
click at [286, 24] on h2 "Scheduled Order #1032709" at bounding box center [195, 34] width 292 height 28
click at [270, 16] on div "arrow_back Scheduled Order #1032709 Failed more_vert" at bounding box center [543, 33] width 1086 height 67
click at [283, 37] on h2 "Scheduled Order #1032709" at bounding box center [195, 34] width 292 height 28
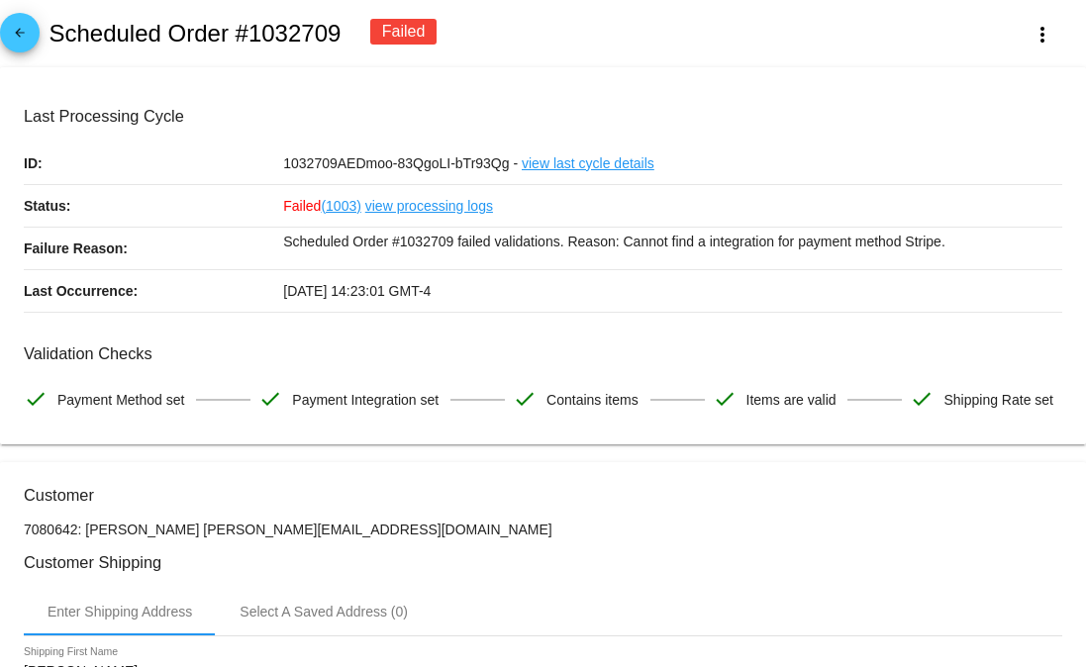
click at [283, 37] on h2 "Scheduled Order #1032709" at bounding box center [195, 34] width 292 height 28
copy h2 "1032709"
click at [28, 33] on mat-icon "arrow_back" at bounding box center [20, 38] width 24 height 24
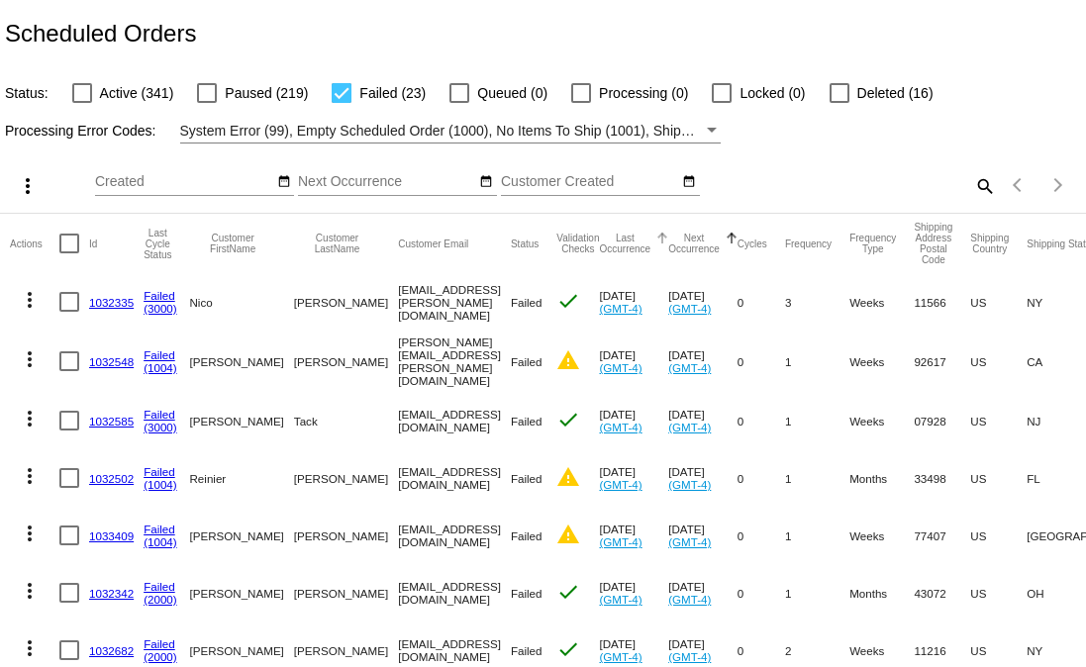
click at [630, 230] on mat-header-cell "Last Occurrence" at bounding box center [633, 243] width 69 height 59
click at [656, 240] on div at bounding box center [662, 239] width 12 height 12
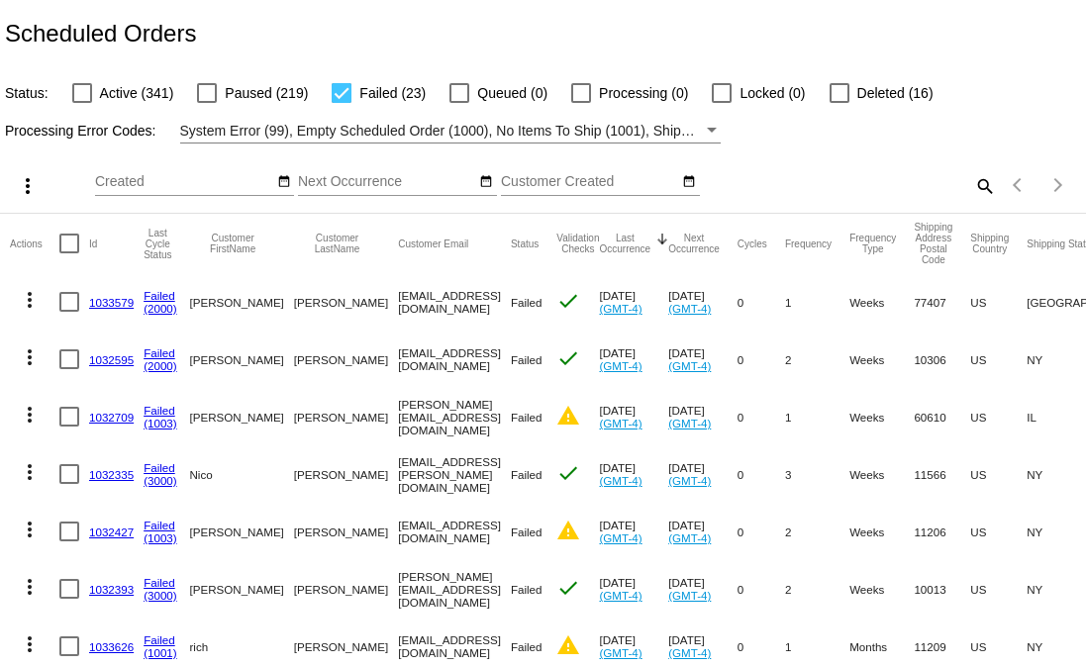
click at [119, 355] on link "1032595" at bounding box center [111, 359] width 45 height 13
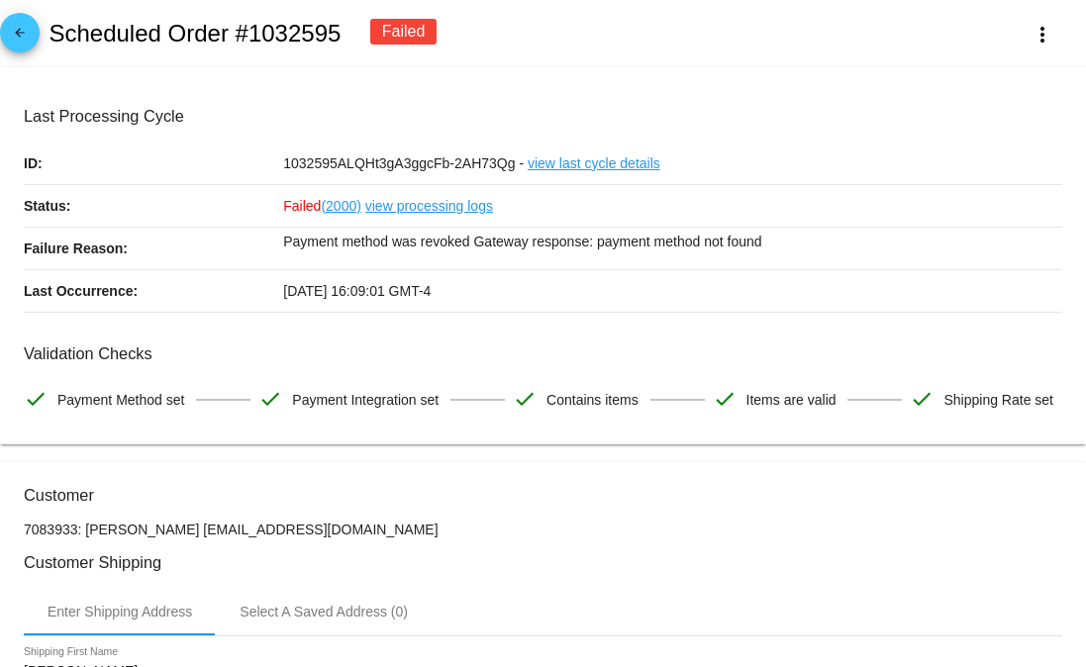
click at [292, 41] on h2 "Scheduled Order #1032595" at bounding box center [195, 34] width 292 height 28
copy h2 "1032595"
click at [26, 31] on mat-icon "arrow_back" at bounding box center [20, 38] width 24 height 24
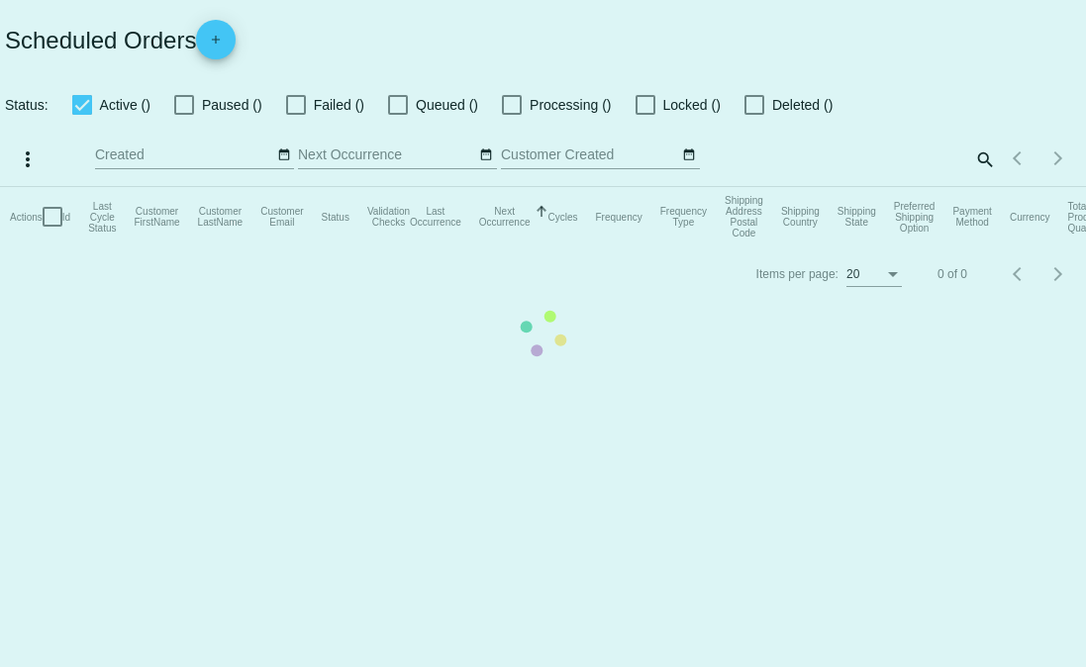
checkbox input "false"
checkbox input "true"
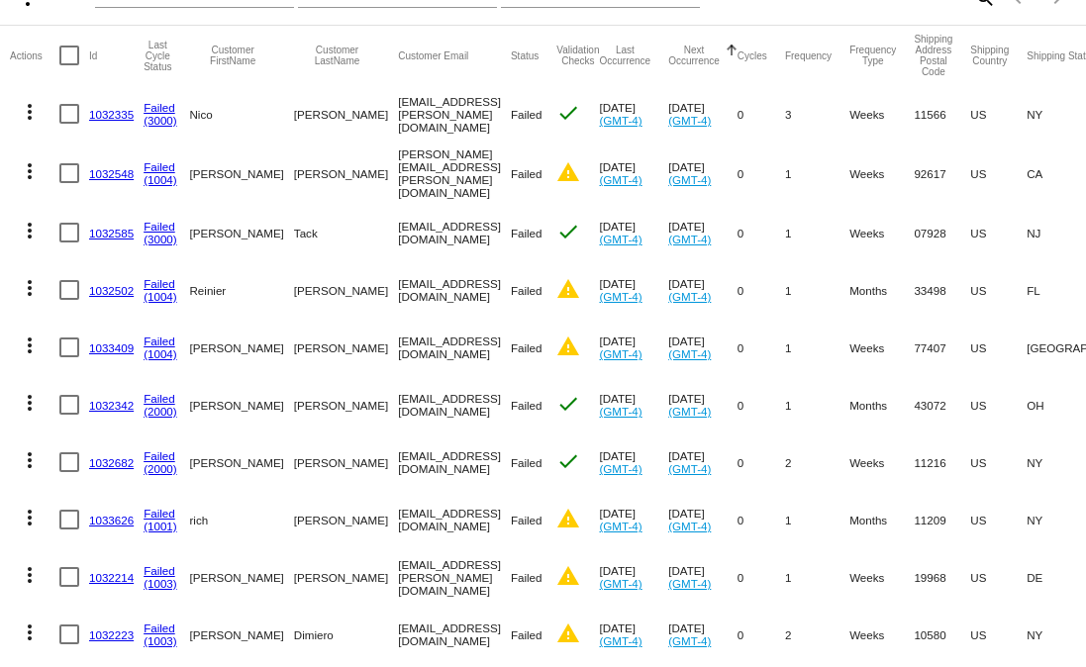
scroll to position [191, 0]
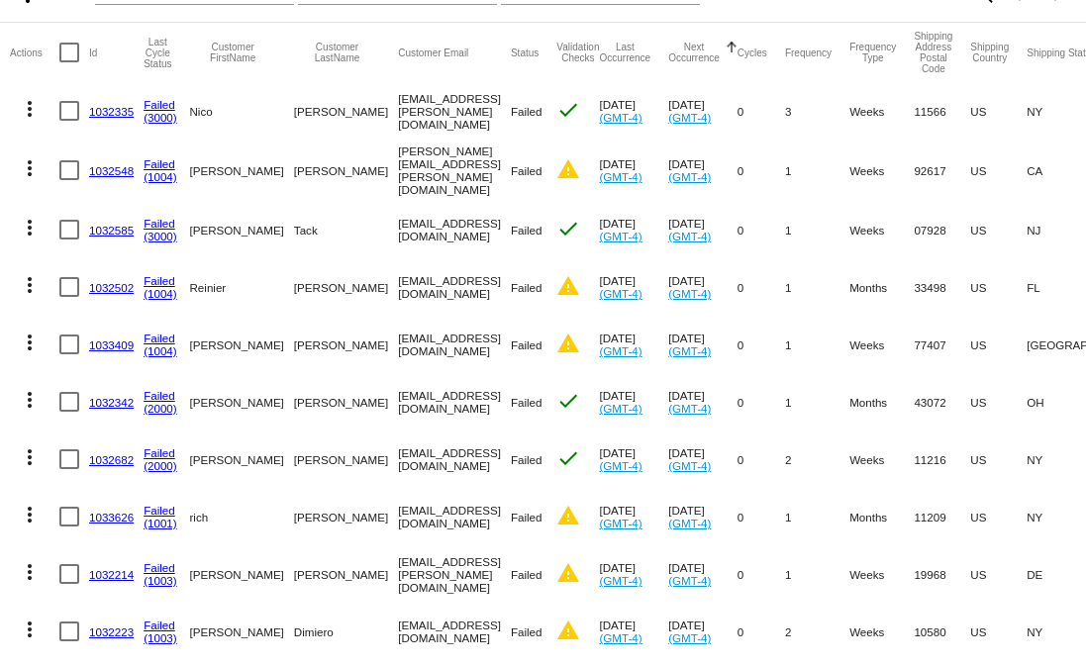
click at [113, 231] on link "1032585" at bounding box center [111, 230] width 45 height 13
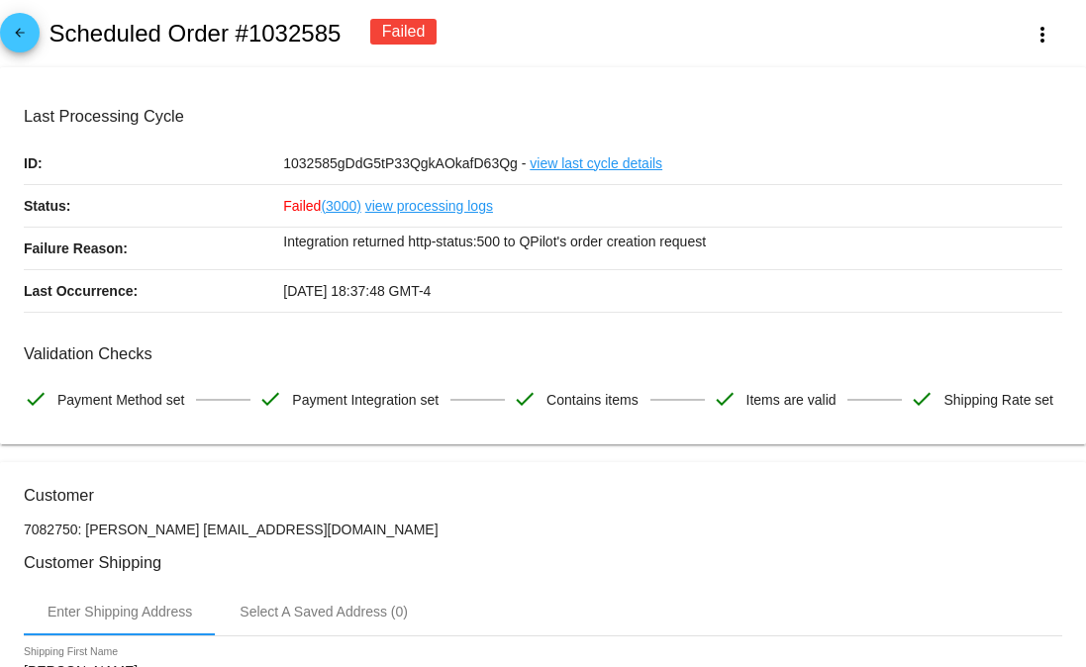
click at [296, 46] on h2 "Scheduled Order #1032585" at bounding box center [195, 34] width 292 height 28
drag, startPoint x: 296, startPoint y: 46, endPoint x: 1083, endPoint y: 223, distance: 806.6
click at [298, 46] on h2 "Scheduled Order #1032585" at bounding box center [195, 34] width 292 height 28
copy h2 "1032585"
click at [8, 36] on mat-icon "arrow_back" at bounding box center [20, 38] width 24 height 24
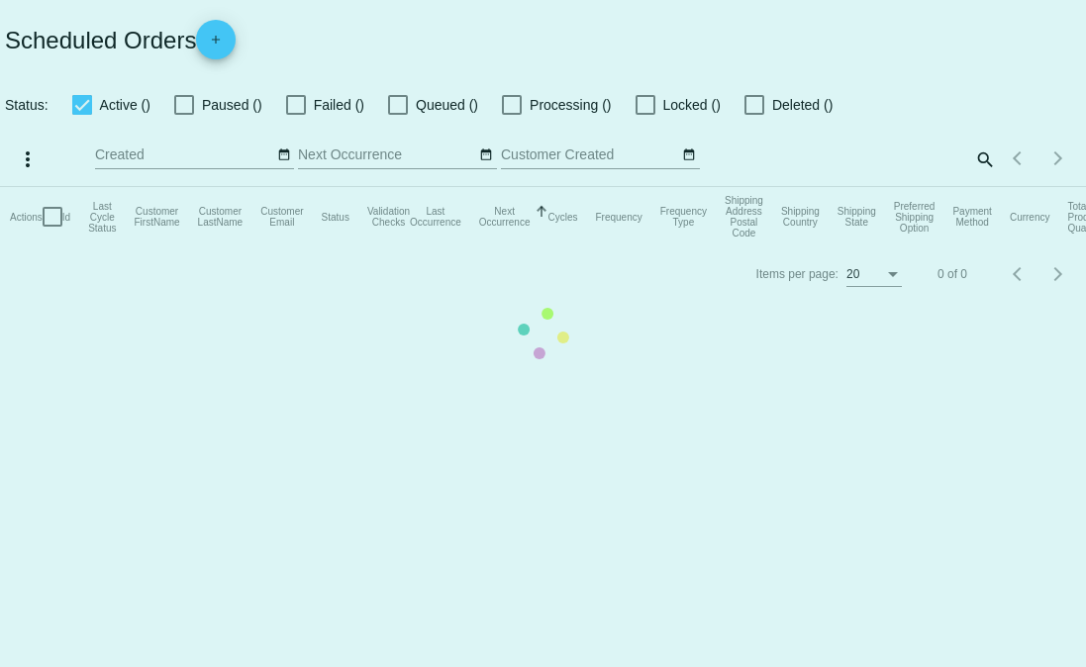
checkbox input "false"
checkbox input "true"
